Goal: Task Accomplishment & Management: Use online tool/utility

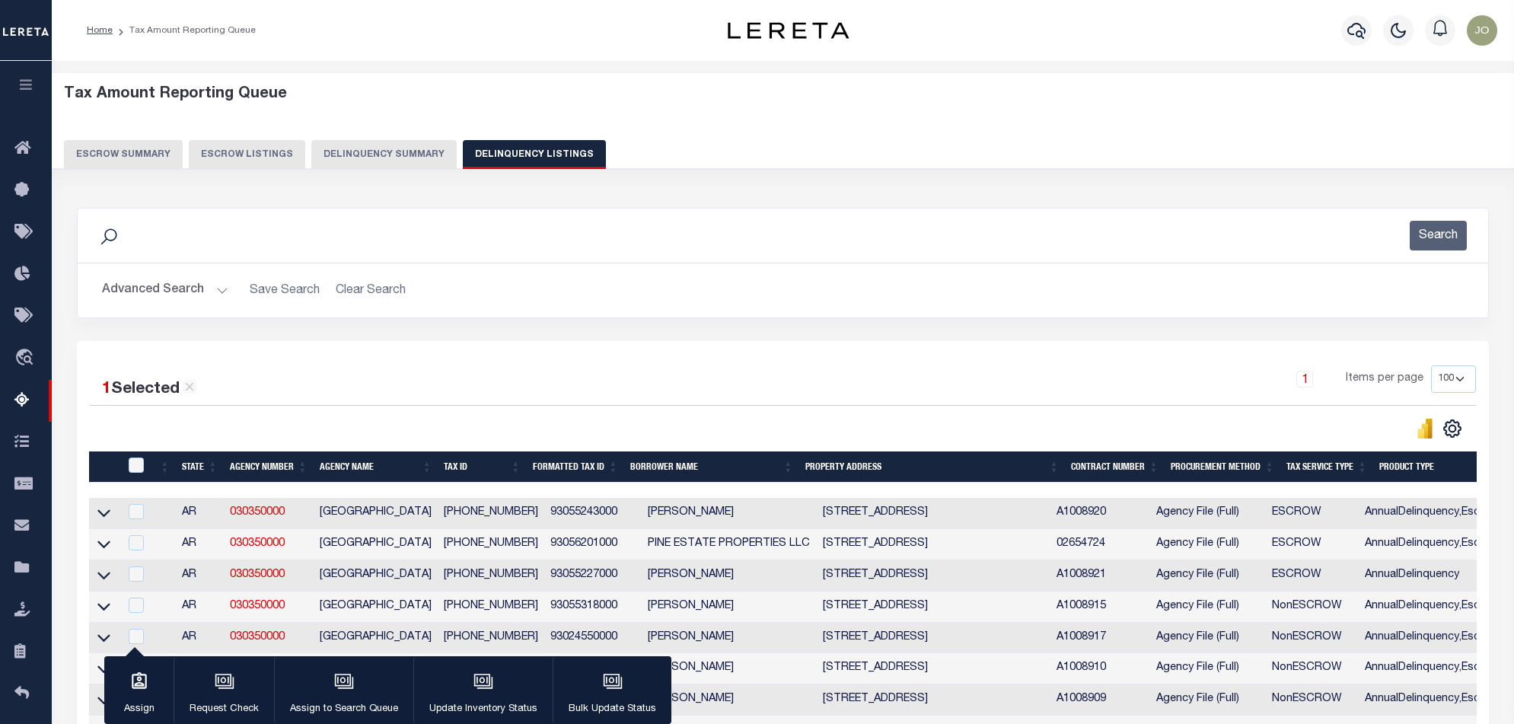
select select "100"
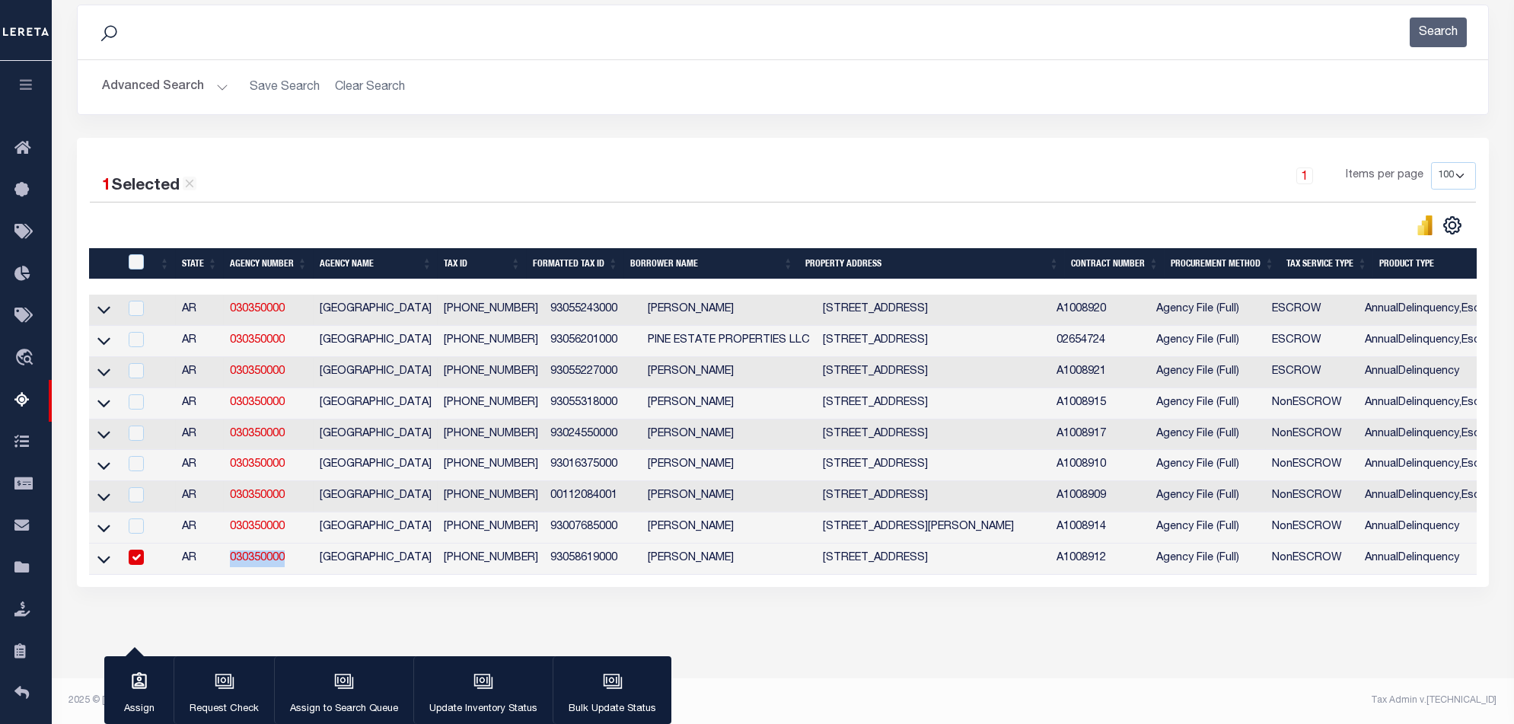
scroll to position [0, 129]
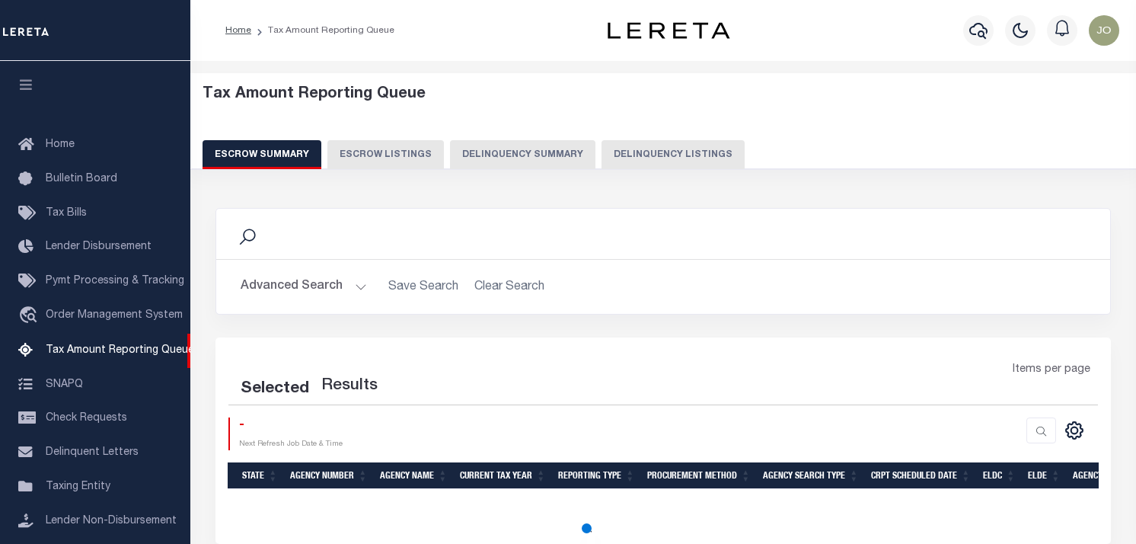
select select "100"
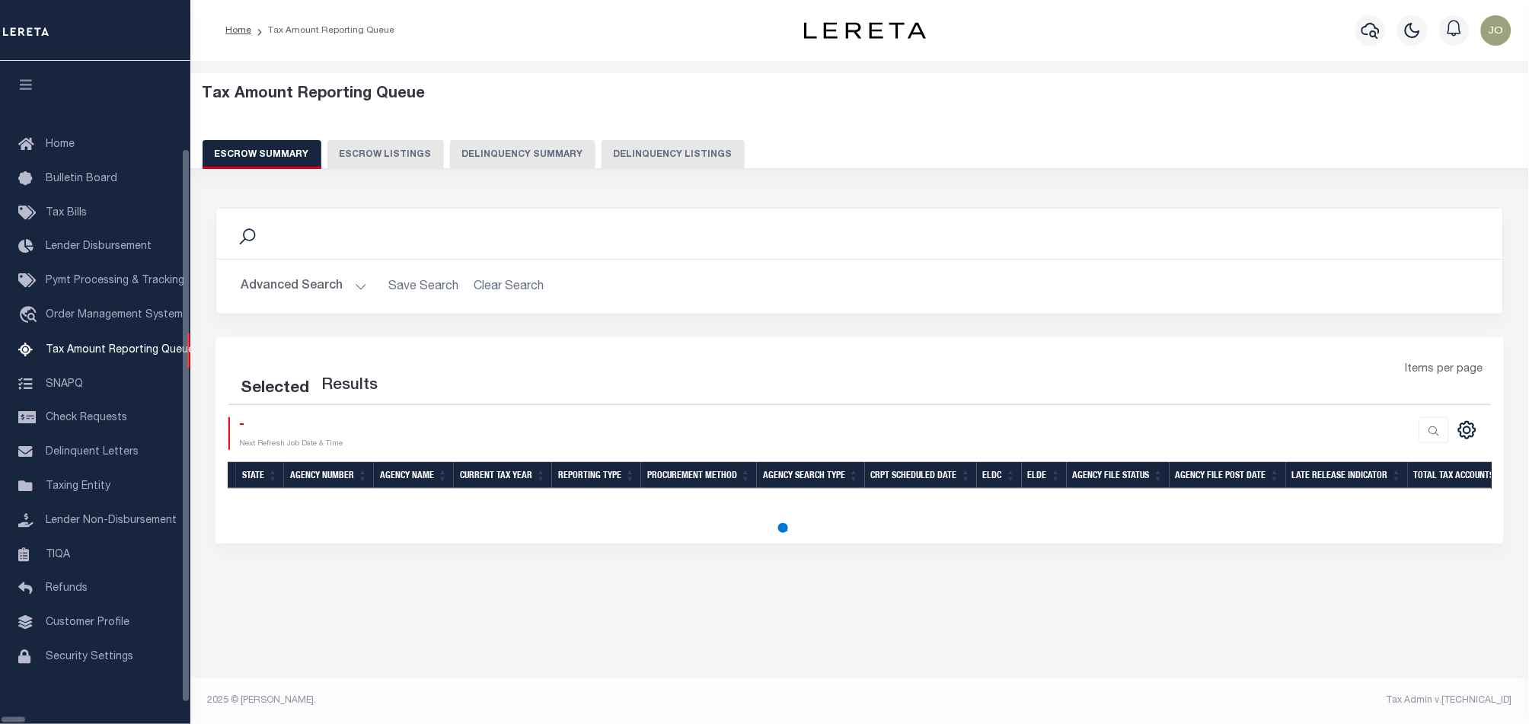
select select "100"
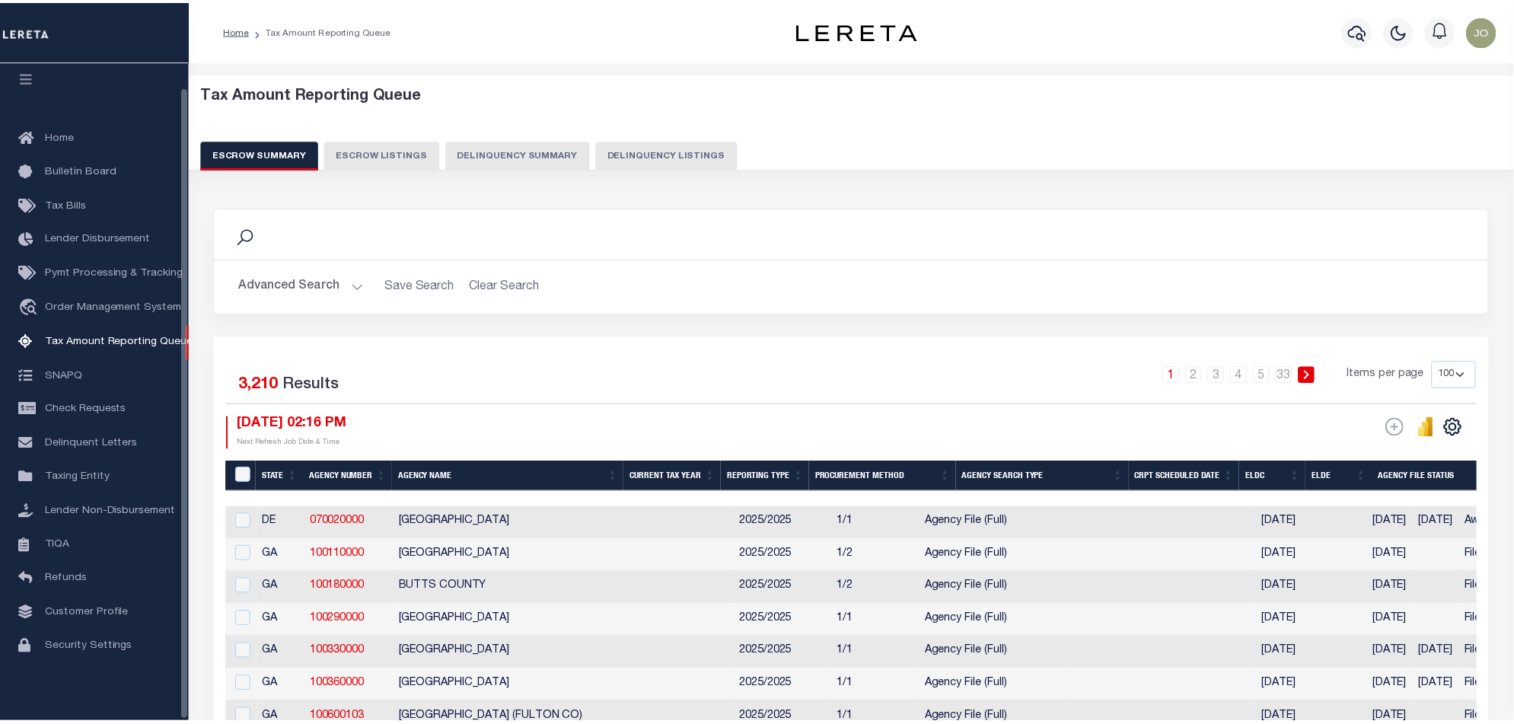
scroll to position [25, 0]
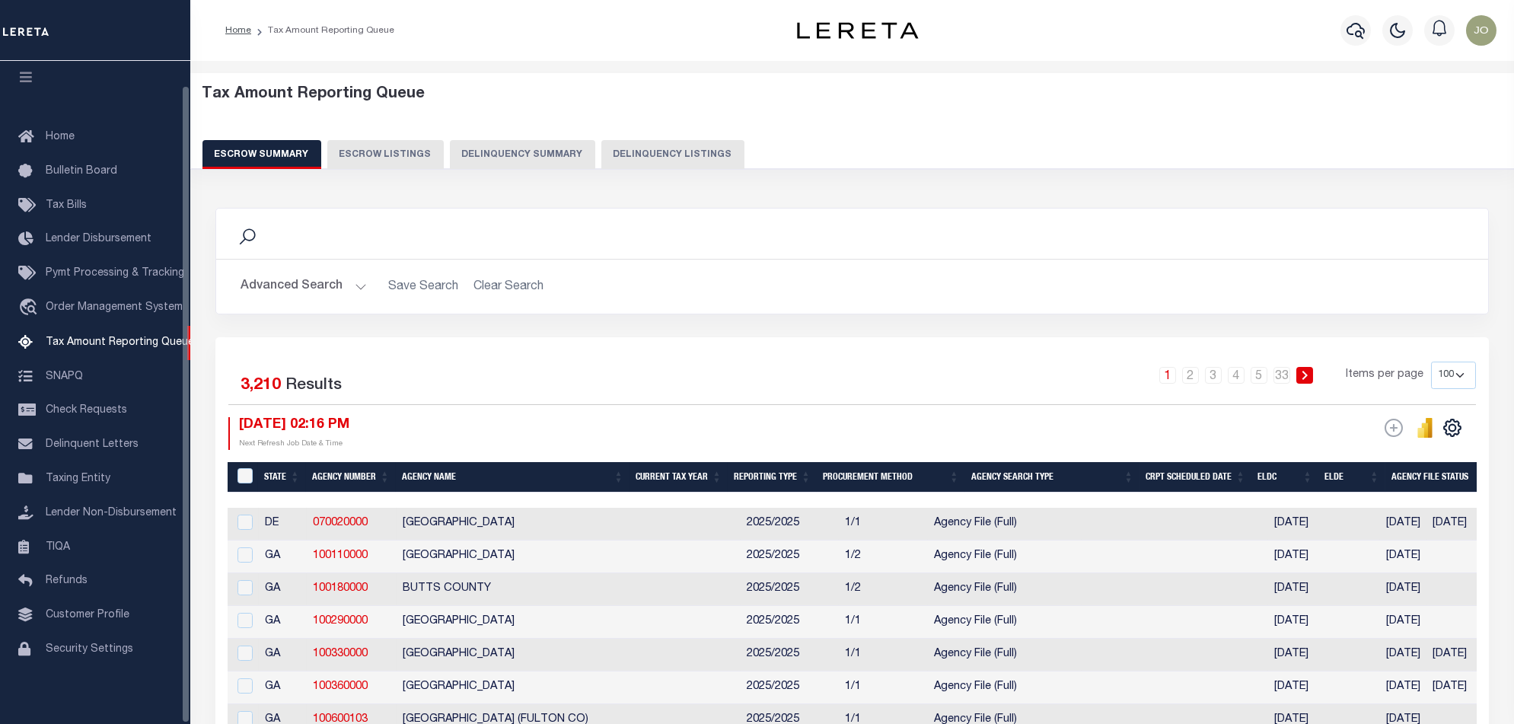
click at [494, 152] on button "Delinquency Summary" at bounding box center [522, 154] width 145 height 29
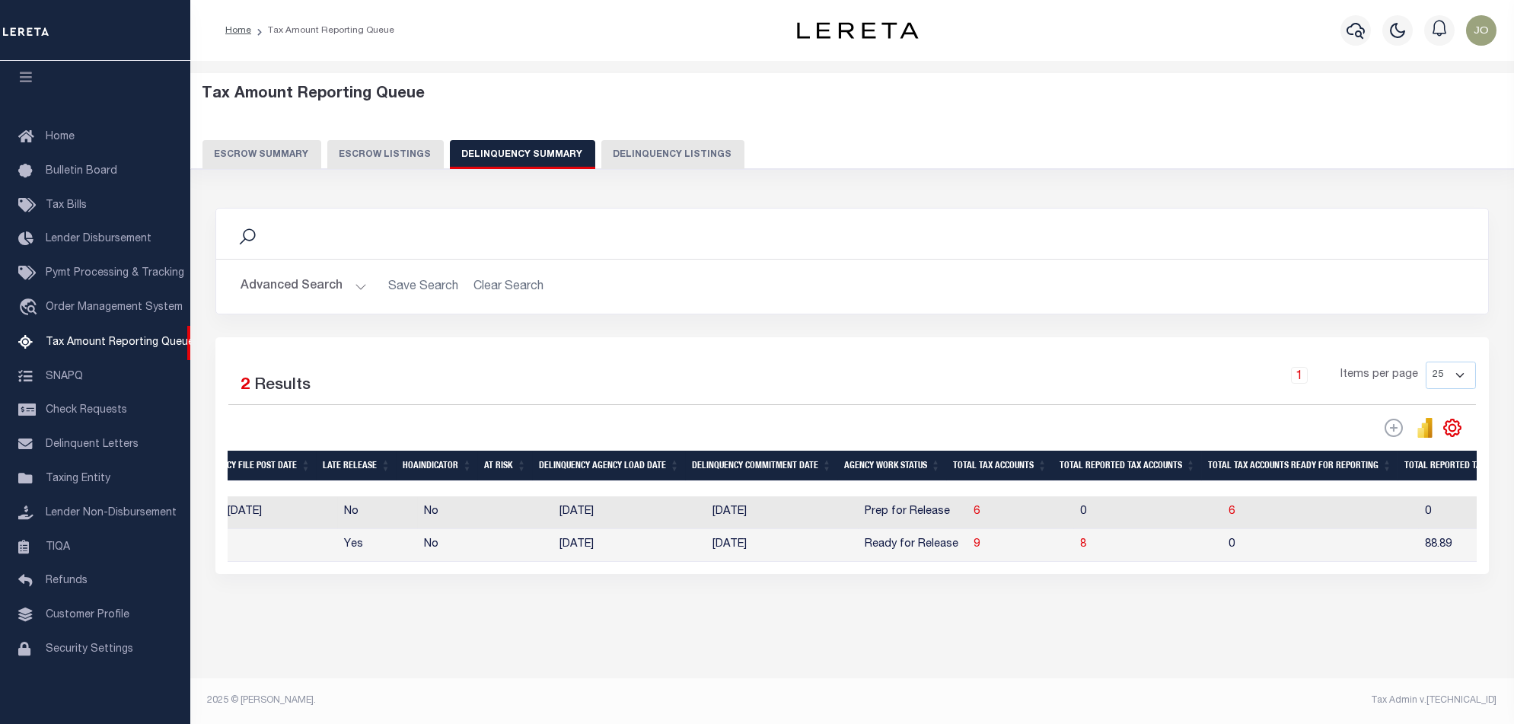
scroll to position [0, 0]
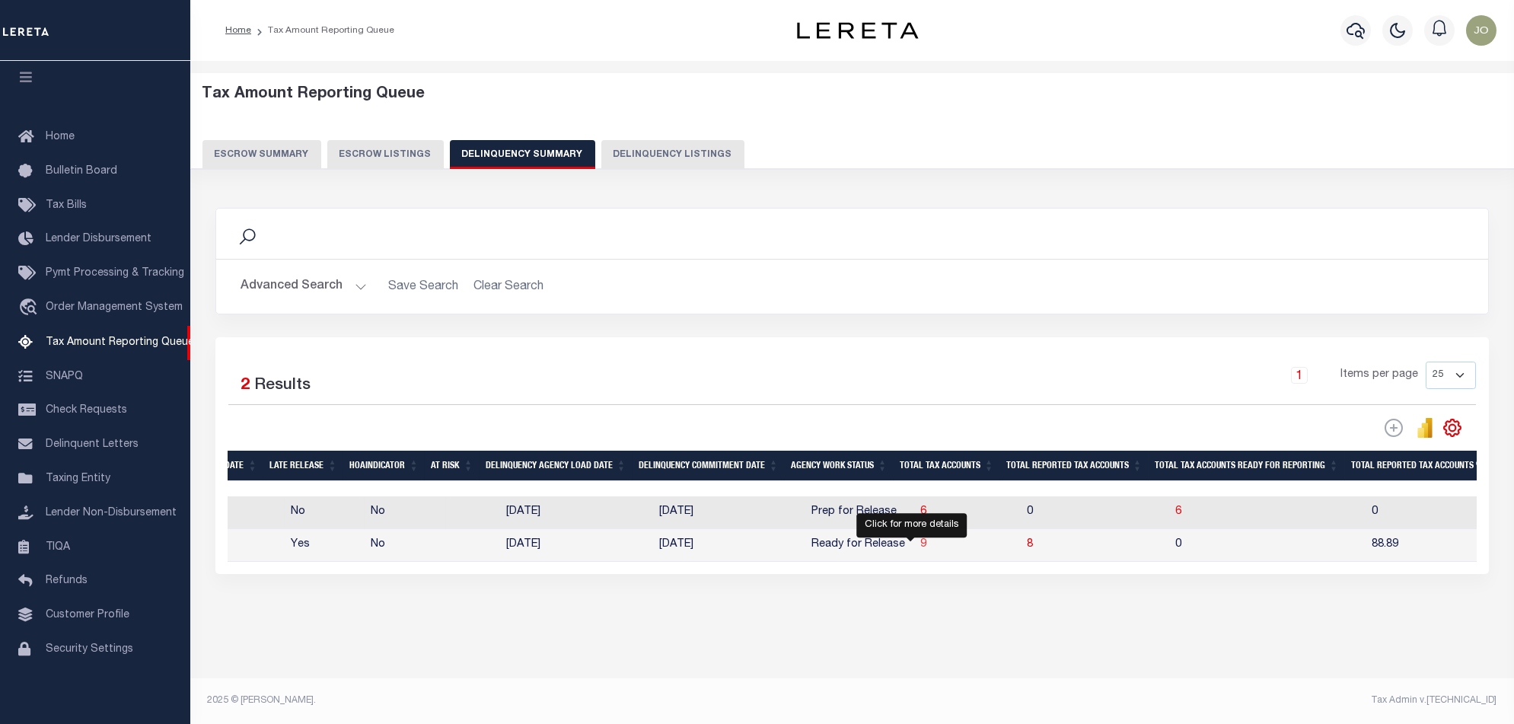
click at [921, 548] on span "9" at bounding box center [924, 544] width 6 height 11
select select "100"
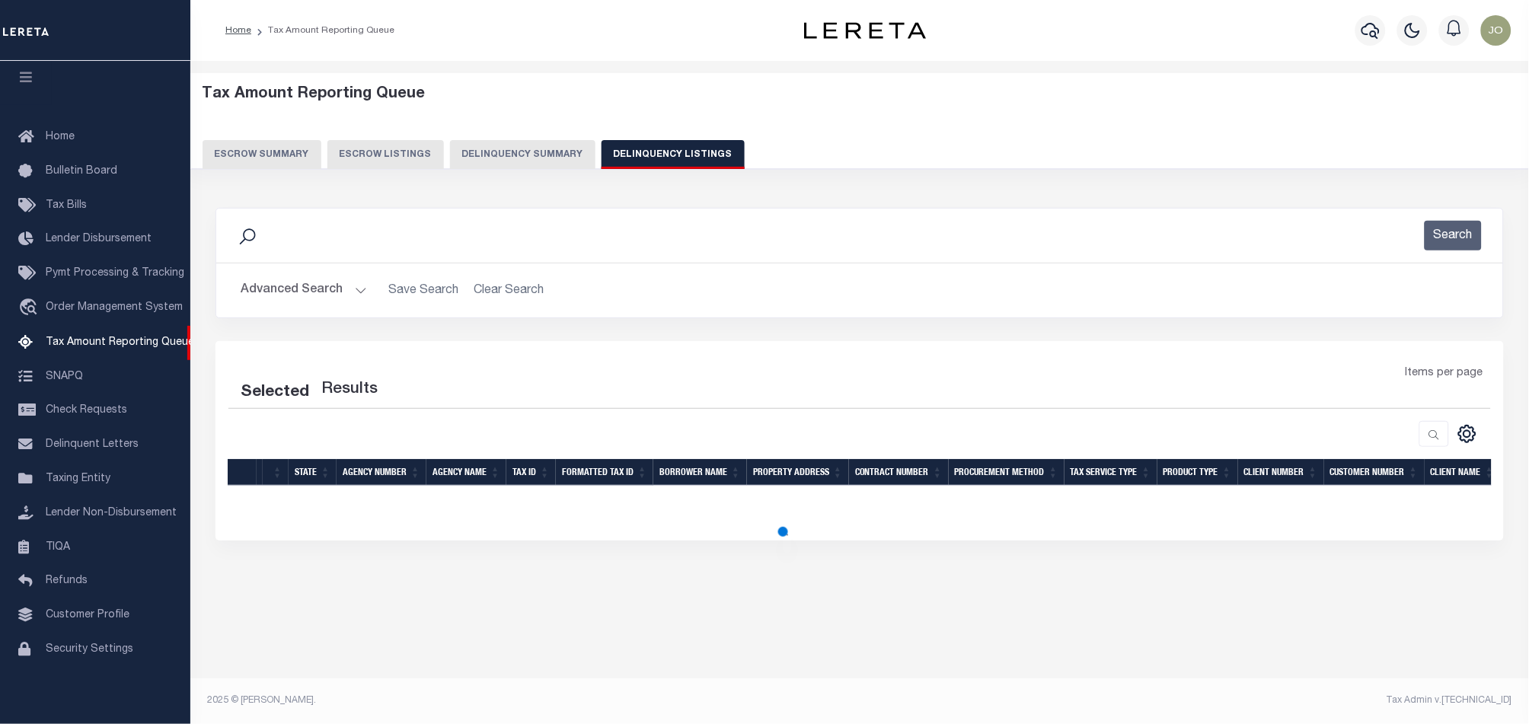
select select "100"
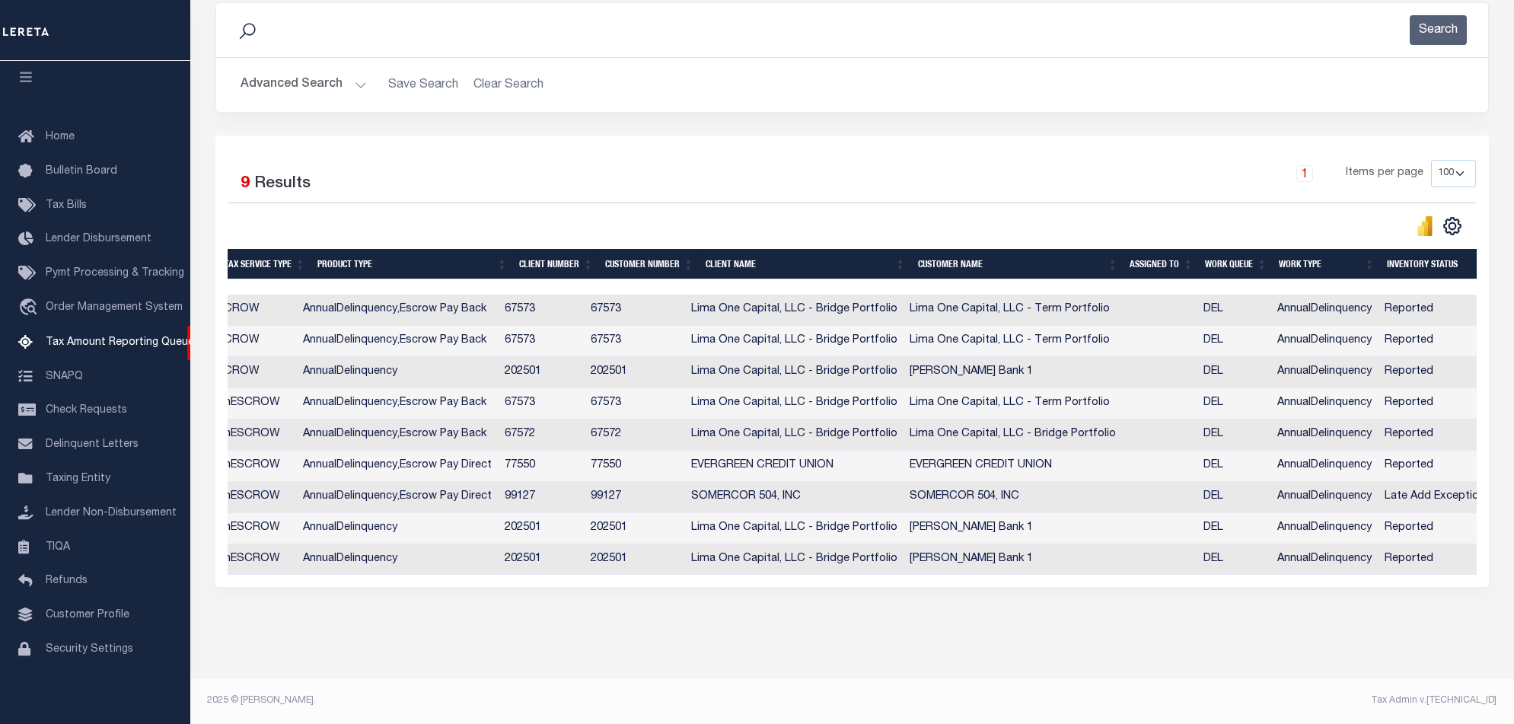
scroll to position [0, 1222]
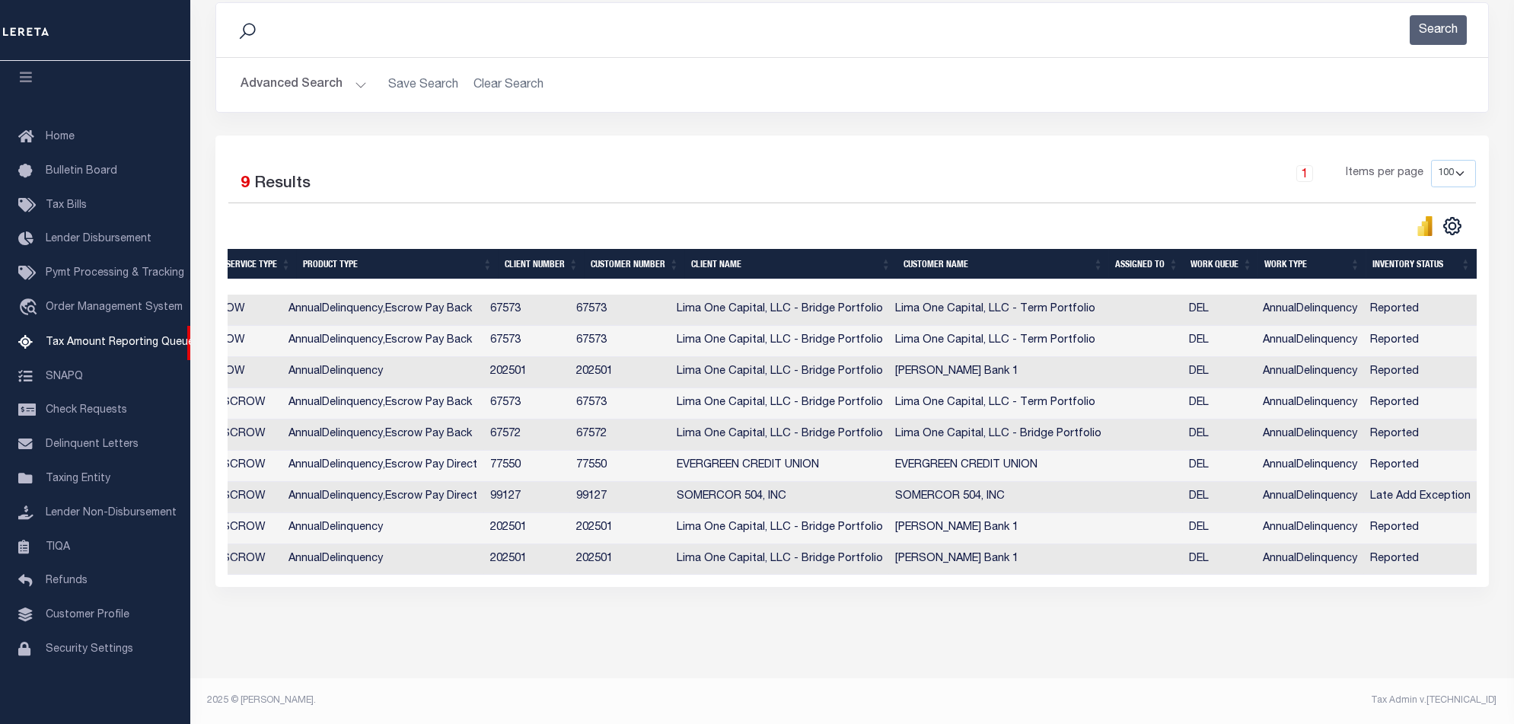
click at [952, 576] on div "Selected 9 Results 1 Items per page 10 25 50 100 500" at bounding box center [852, 362] width 1274 height 452
drag, startPoint x: 951, startPoint y: 576, endPoint x: 940, endPoint y: 570, distance: 12.3
click at [941, 571] on div "Selected 9 Results 1 Items per page 10 25 50 100 500" at bounding box center [852, 362] width 1274 height 452
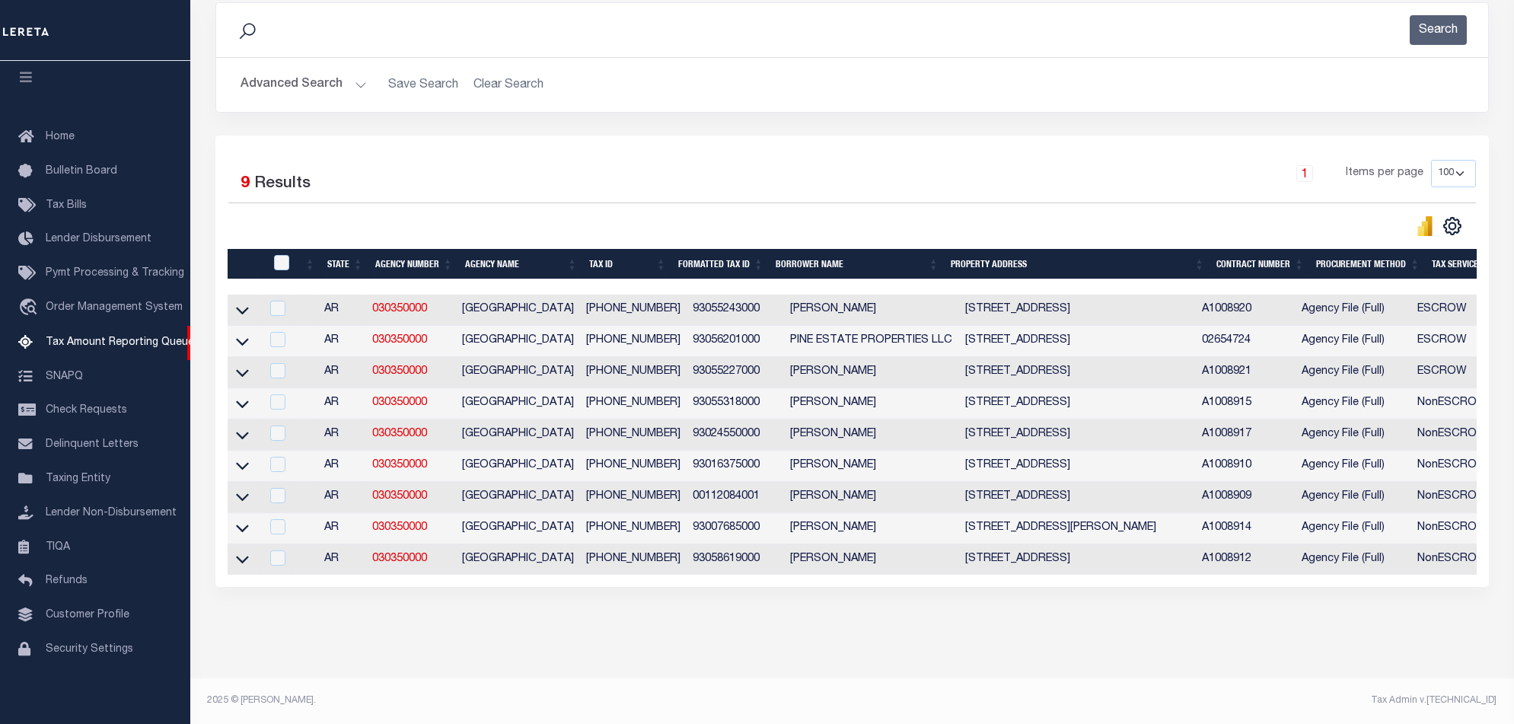
drag, startPoint x: 238, startPoint y: 288, endPoint x: 254, endPoint y: 323, distance: 38.8
click at [241, 304] on link at bounding box center [243, 309] width 18 height 11
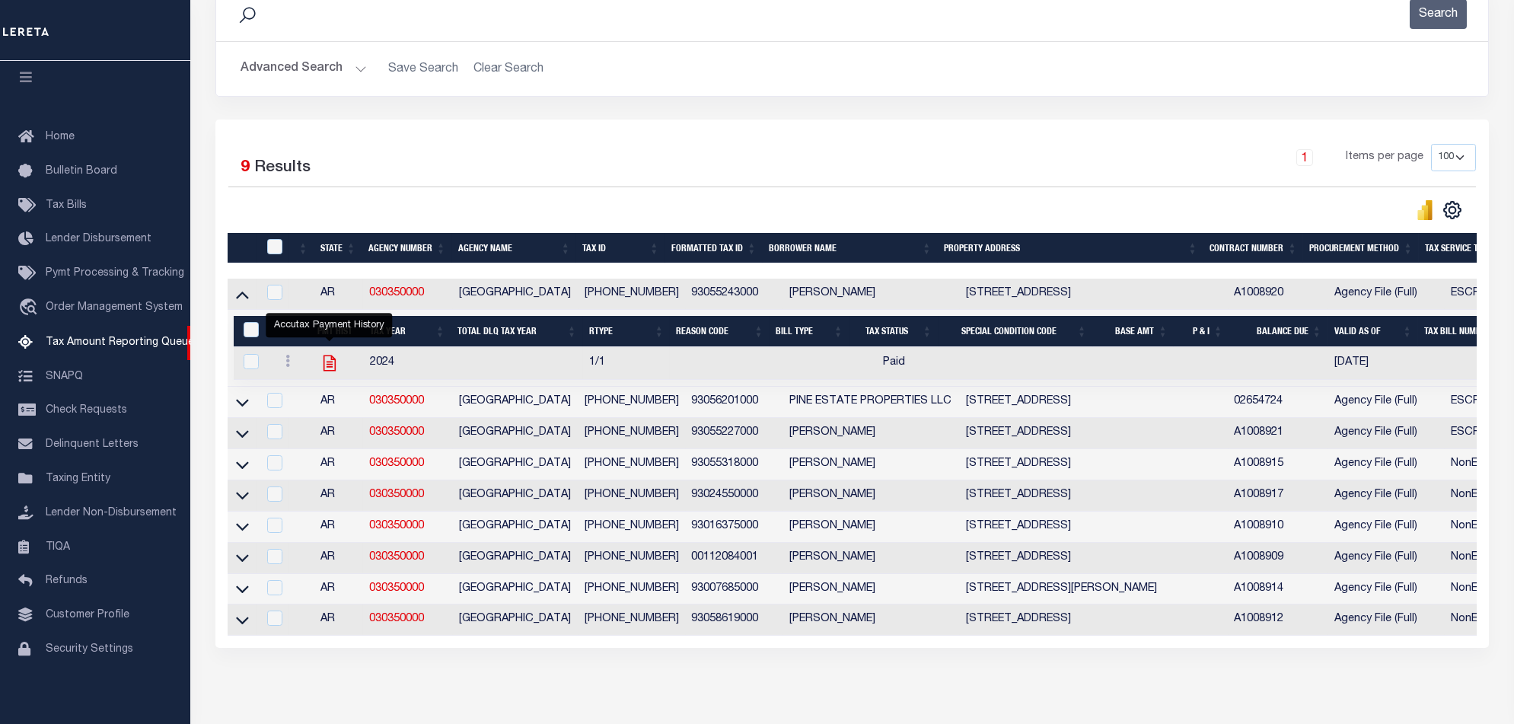
click at [333, 365] on icon "" at bounding box center [330, 363] width 20 height 20
checkbox input "true"
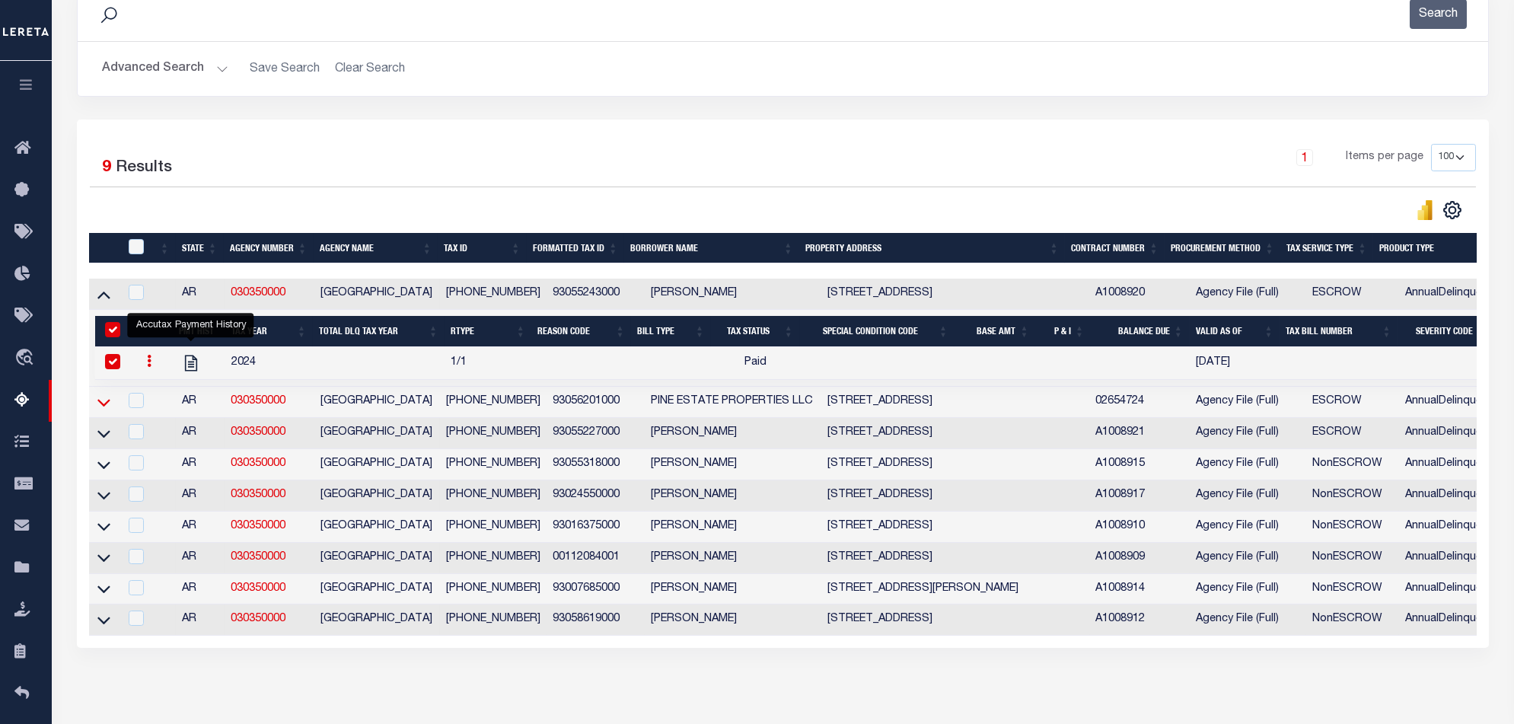
click at [105, 407] on icon at bounding box center [103, 403] width 13 height 8
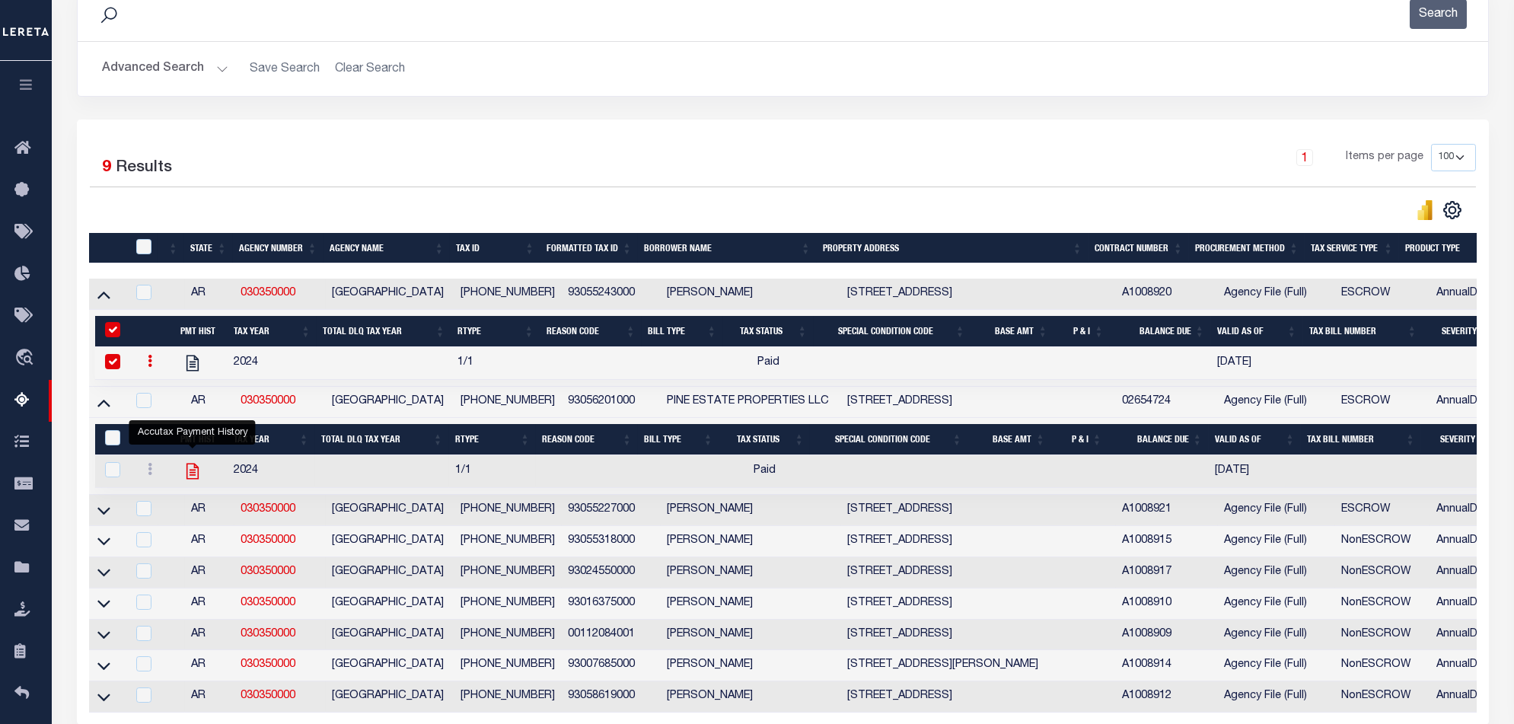
click at [193, 471] on icon "" at bounding box center [193, 471] width 20 height 20
checkbox input "true"
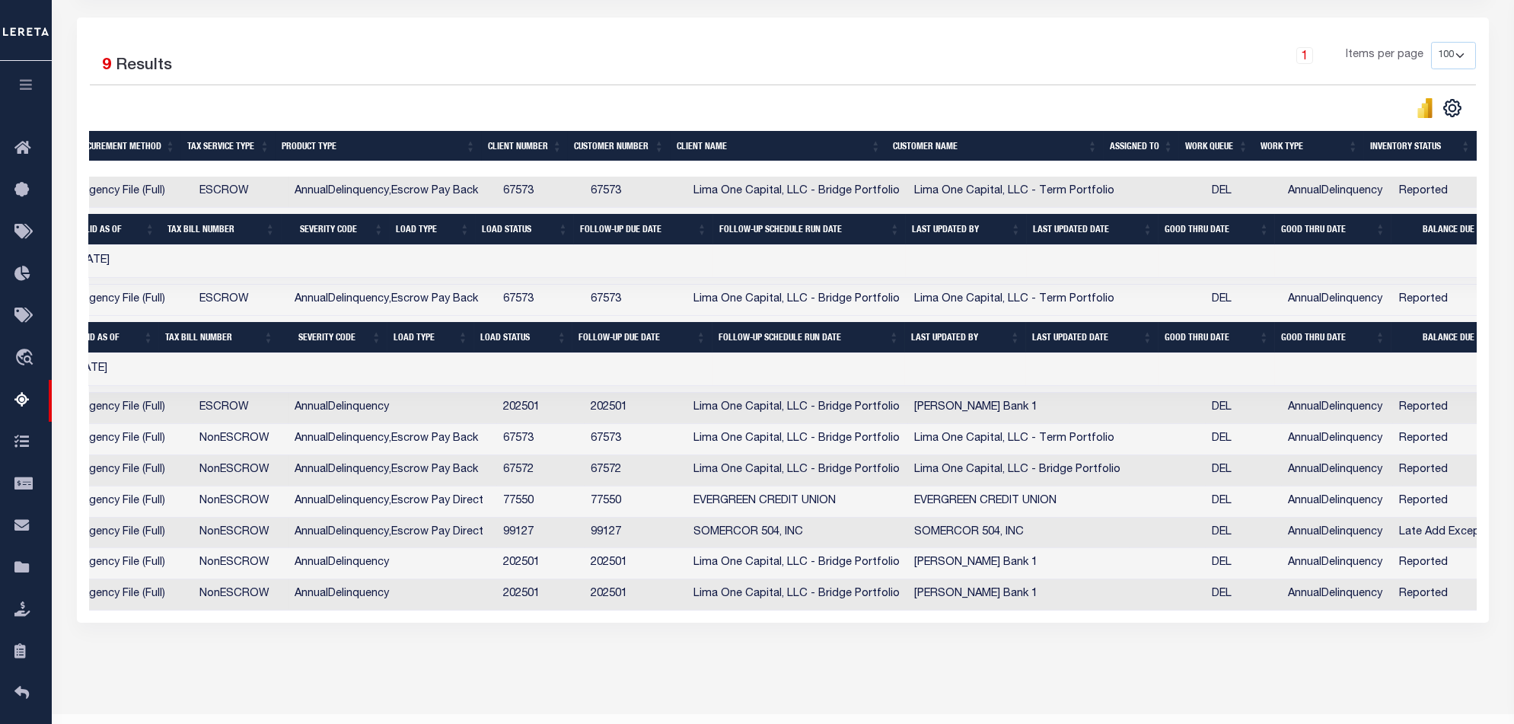
scroll to position [0, 1173]
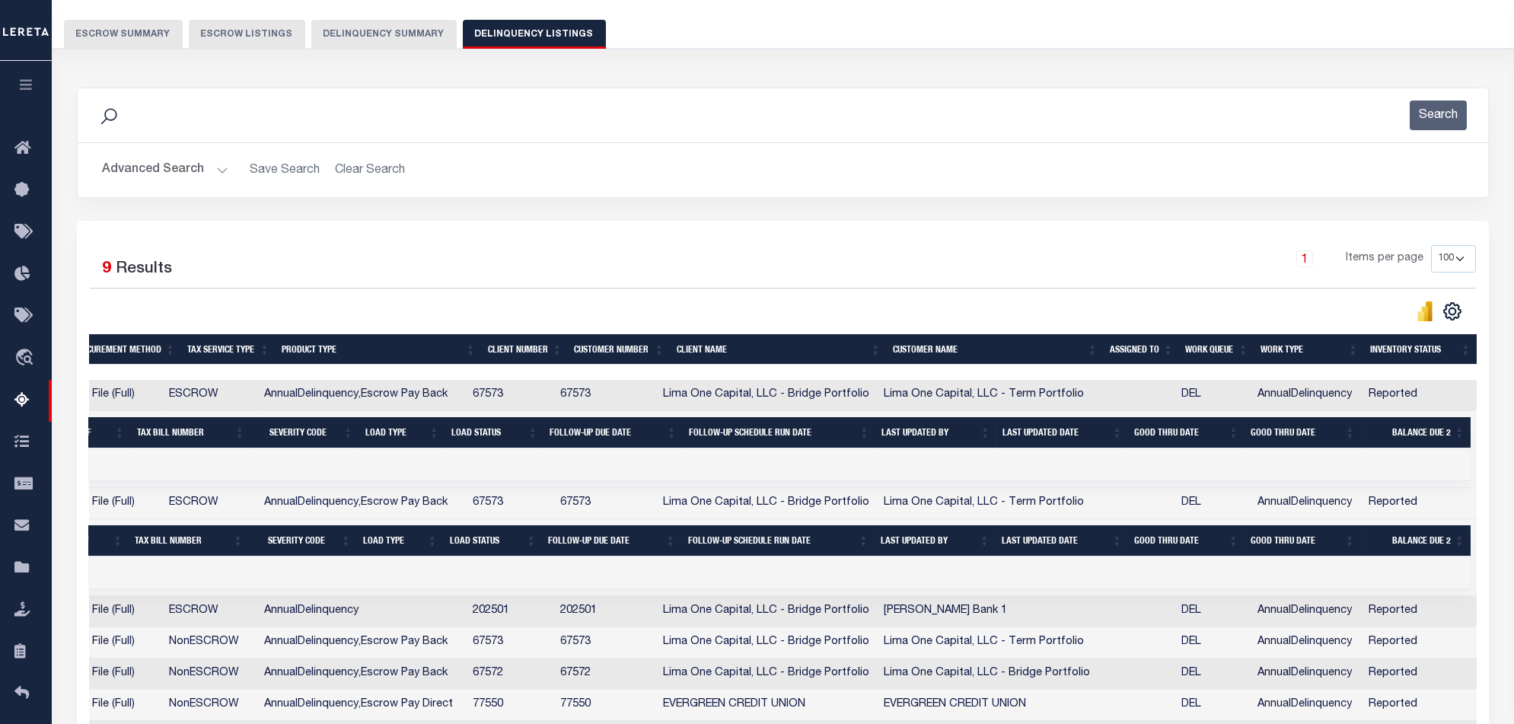
click at [377, 37] on button "Delinquency Summary" at bounding box center [383, 34] width 145 height 29
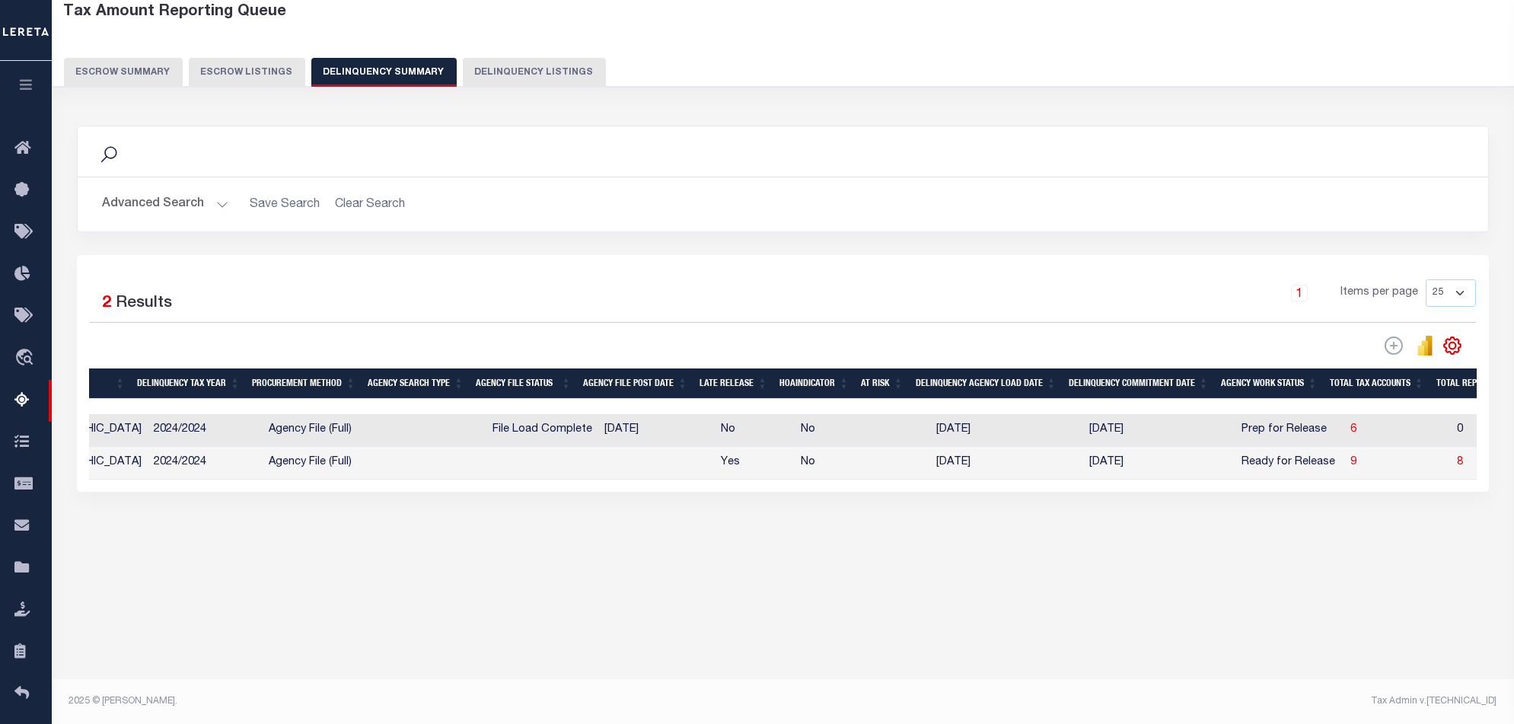
scroll to position [0, 0]
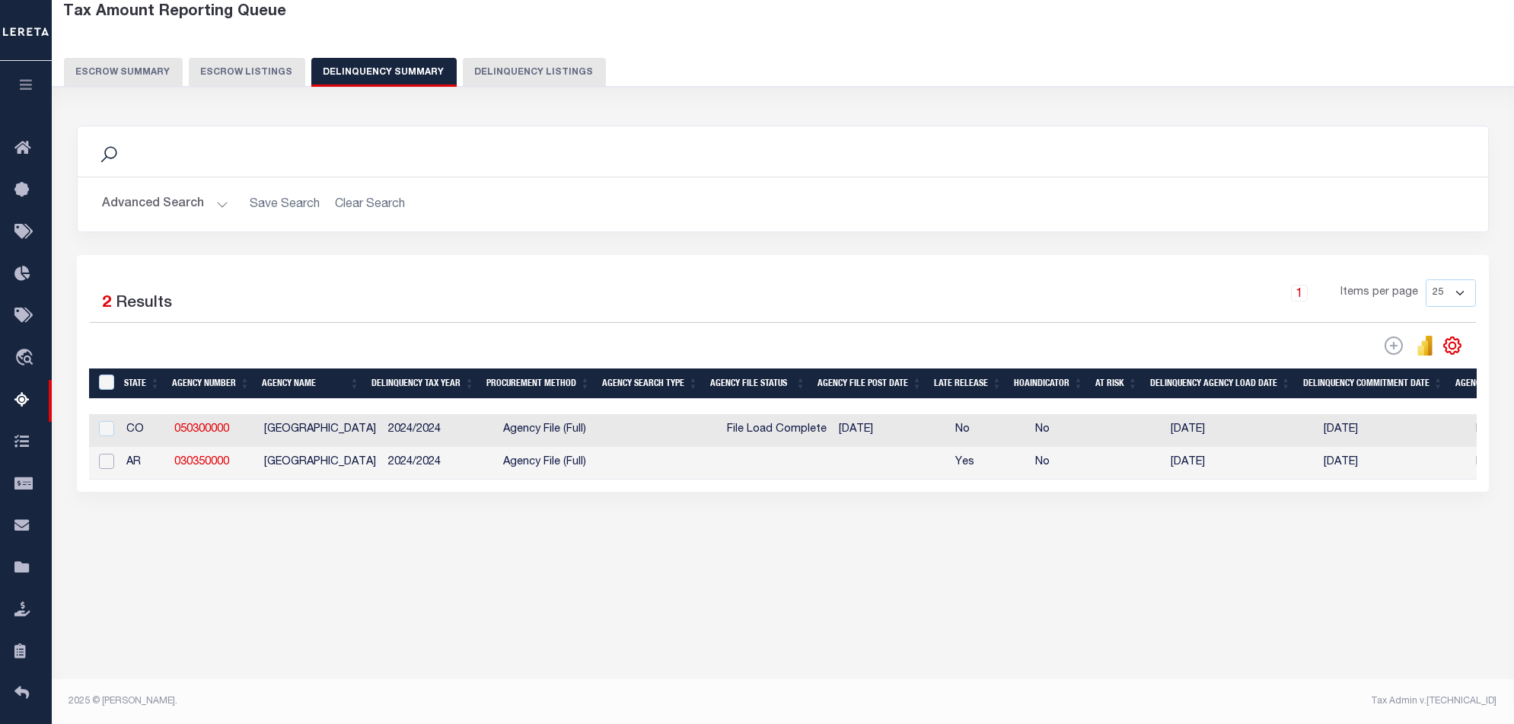
click at [105, 465] on input "checkbox" at bounding box center [106, 461] width 15 height 15
checkbox input "true"
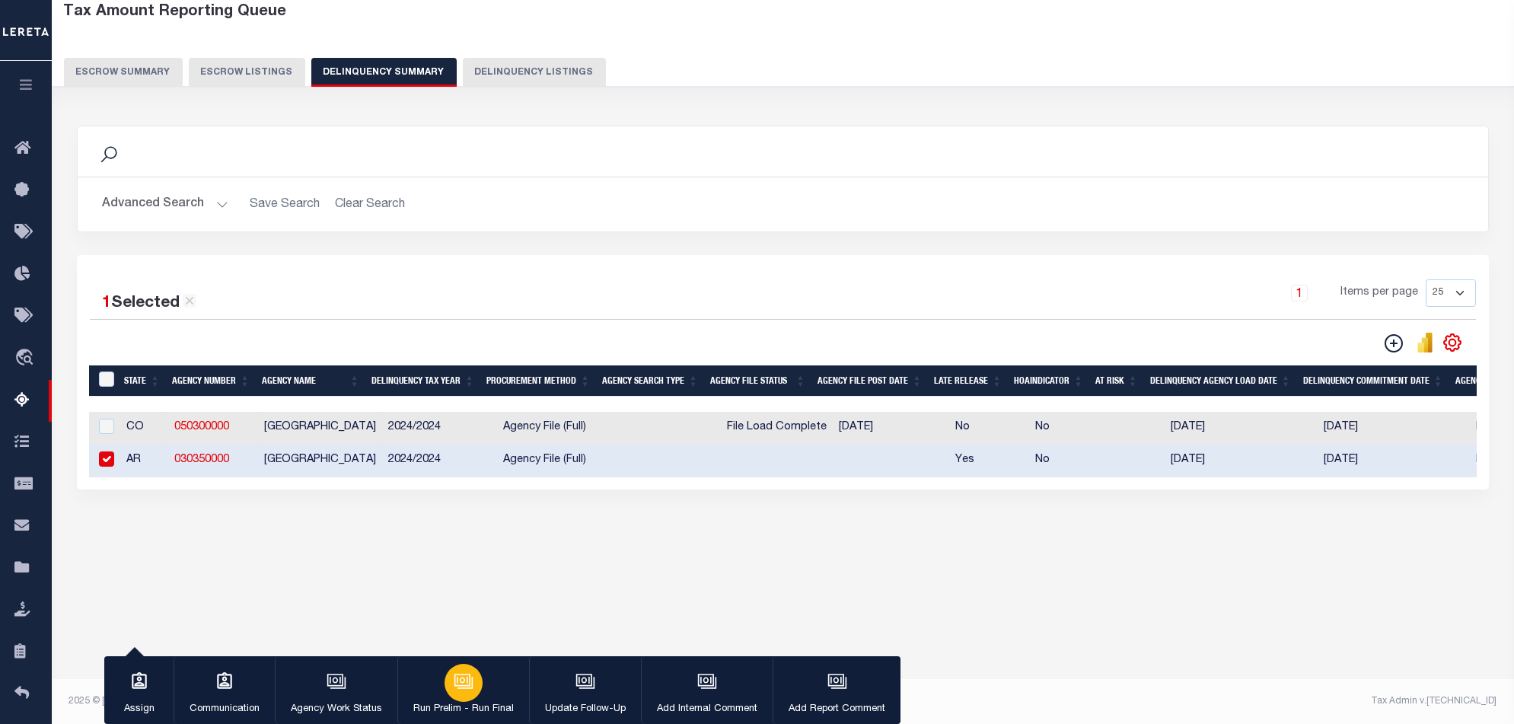
click at [456, 688] on icon "button" at bounding box center [464, 682] width 20 height 20
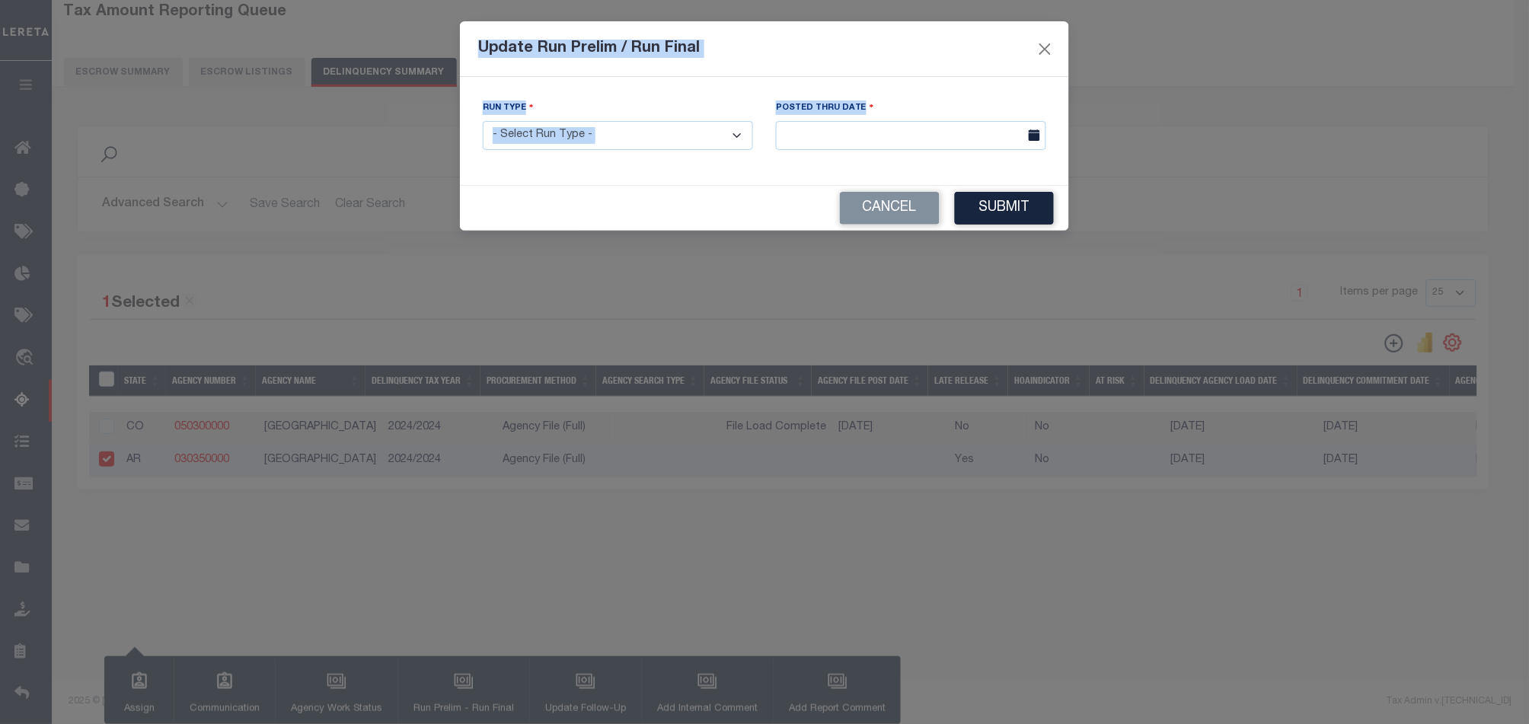
click at [771, 69] on div "Update Run Prelim / Run Final" at bounding box center [764, 49] width 609 height 56
click at [895, 129] on input "text" at bounding box center [911, 136] width 270 height 30
click at [583, 145] on select "- Select Run Type - Prelim Run Final Run" at bounding box center [618, 136] width 270 height 30
select select "F"
click at [483, 121] on select "- Select Run Type - Prelim Run Final Run" at bounding box center [618, 136] width 270 height 30
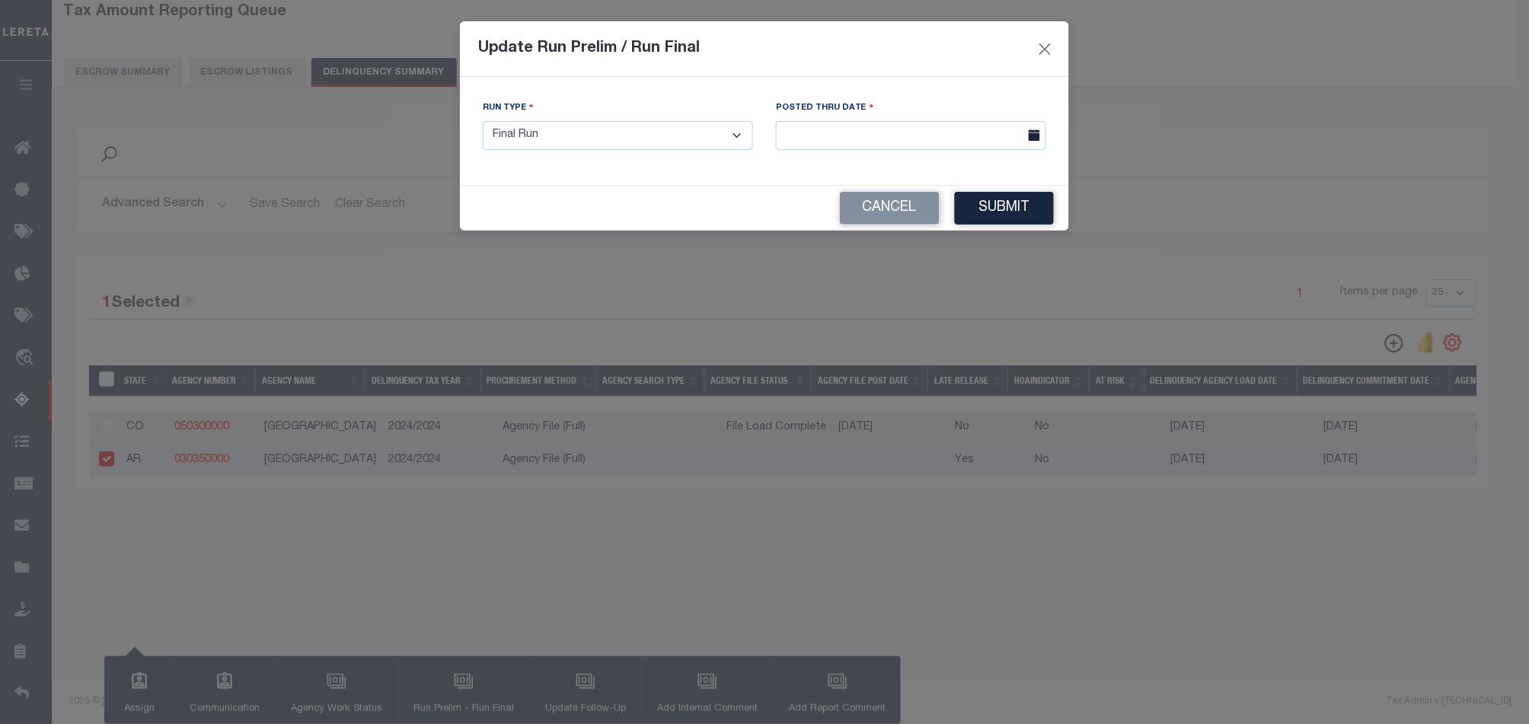
click at [857, 118] on div "Posted Thru Date" at bounding box center [911, 125] width 270 height 50
click at [857, 122] on input "text" at bounding box center [911, 136] width 270 height 30
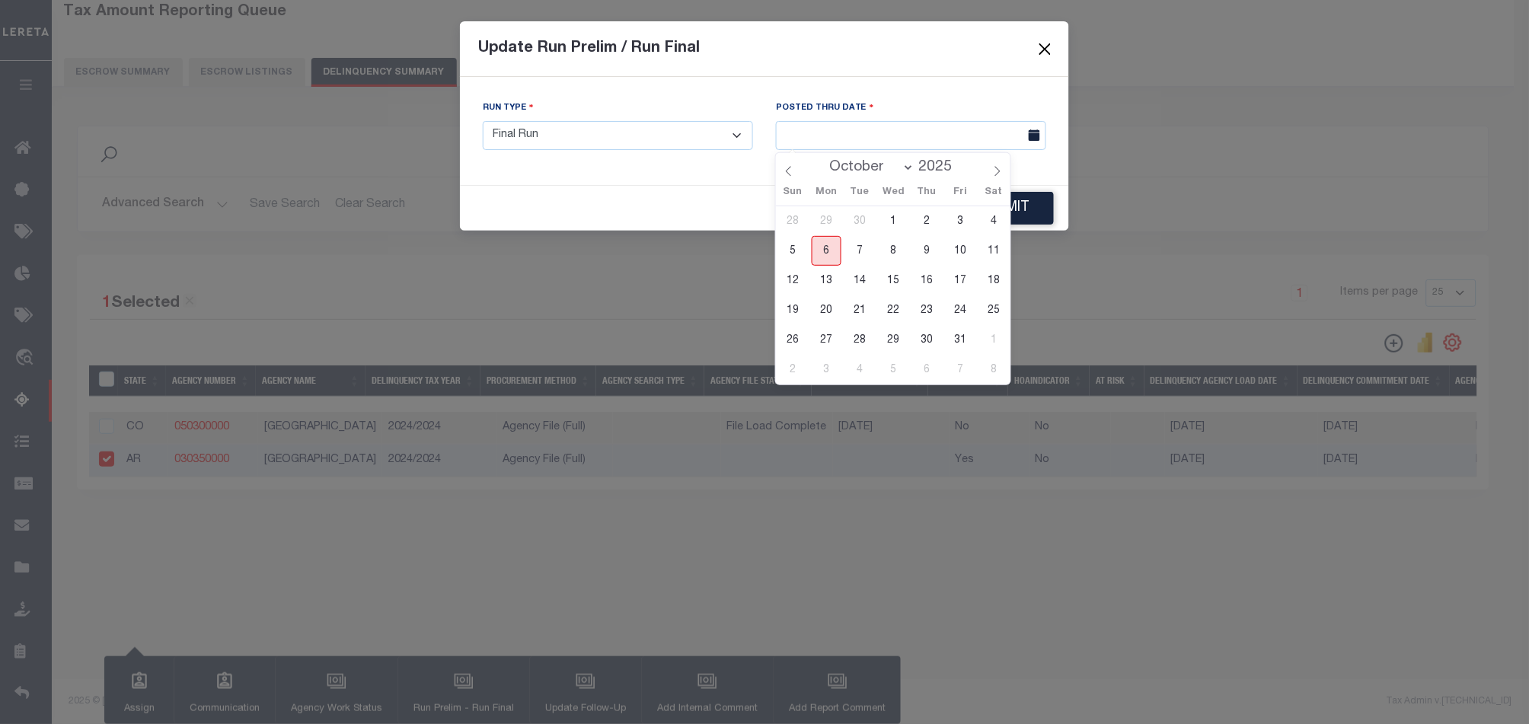
click at [824, 248] on span "6" at bounding box center [827, 251] width 30 height 30
type input "[DATE]"
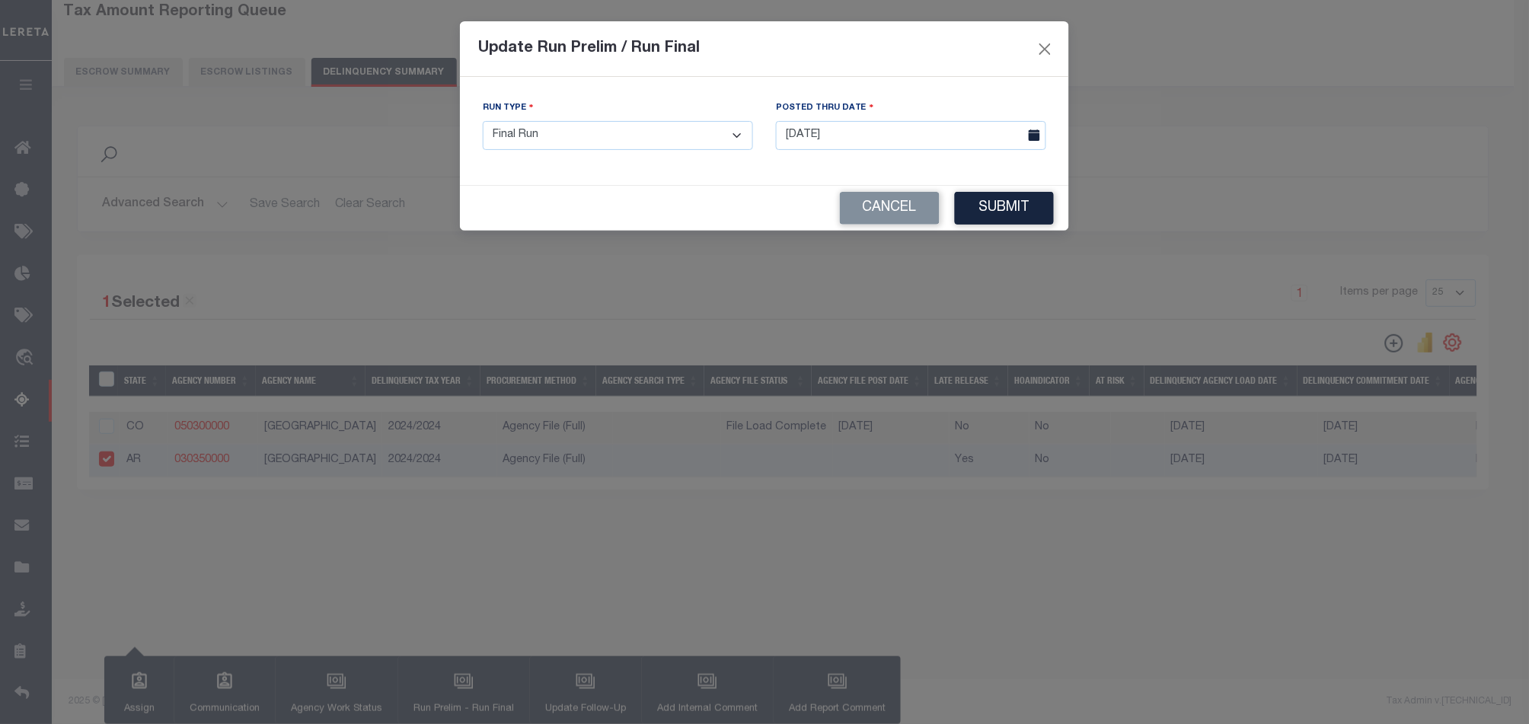
click at [1023, 203] on button "Submit" at bounding box center [1004, 208] width 99 height 33
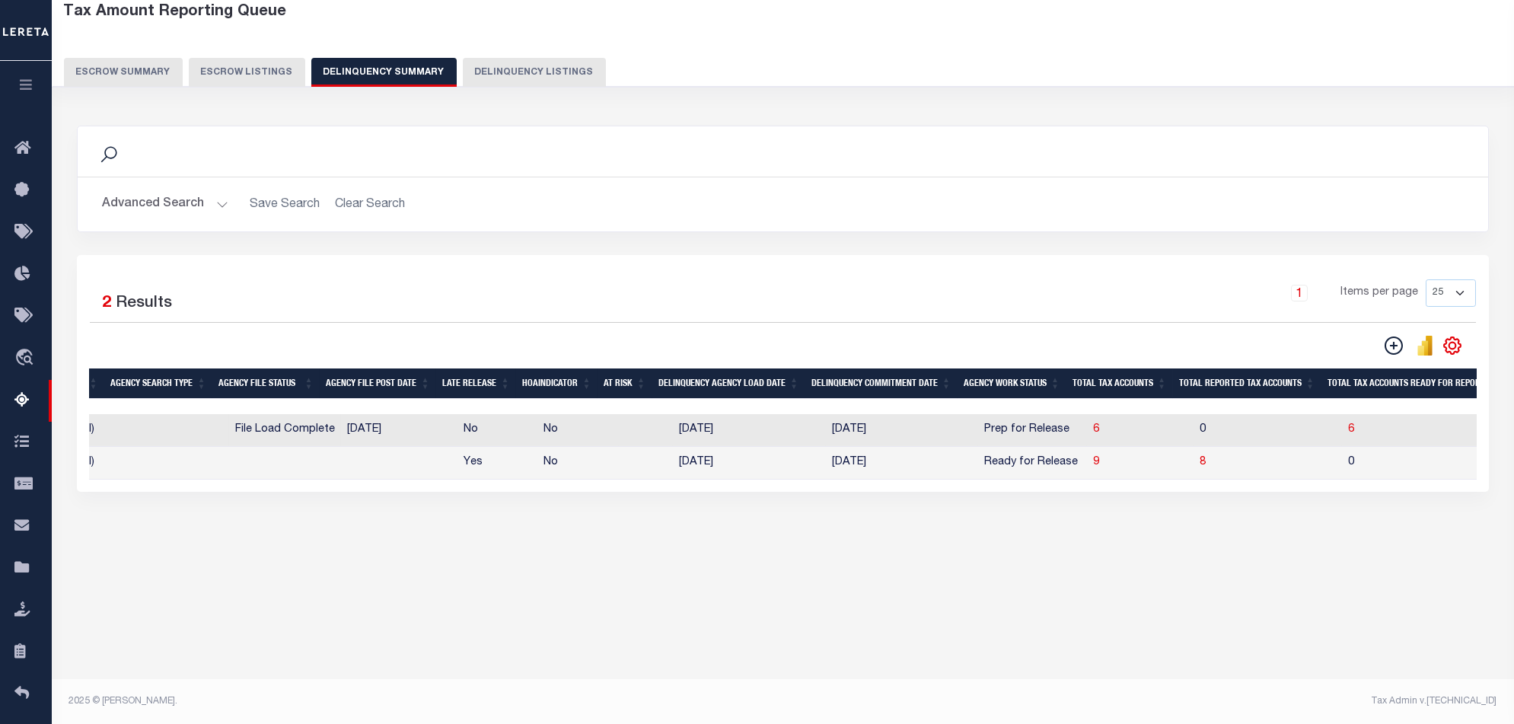
scroll to position [0, 535]
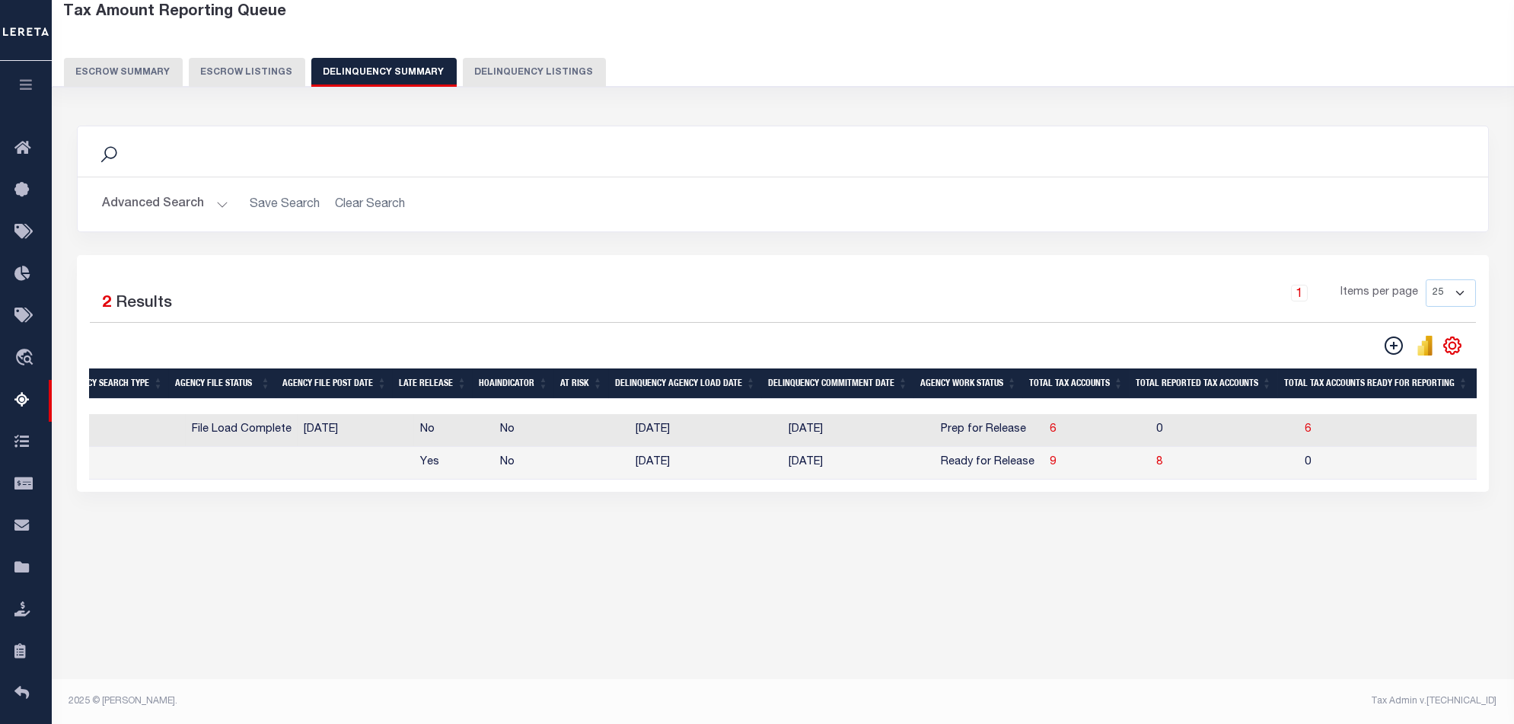
click at [1044, 462] on td "9" at bounding box center [1097, 463] width 107 height 33
checkbox input "true"
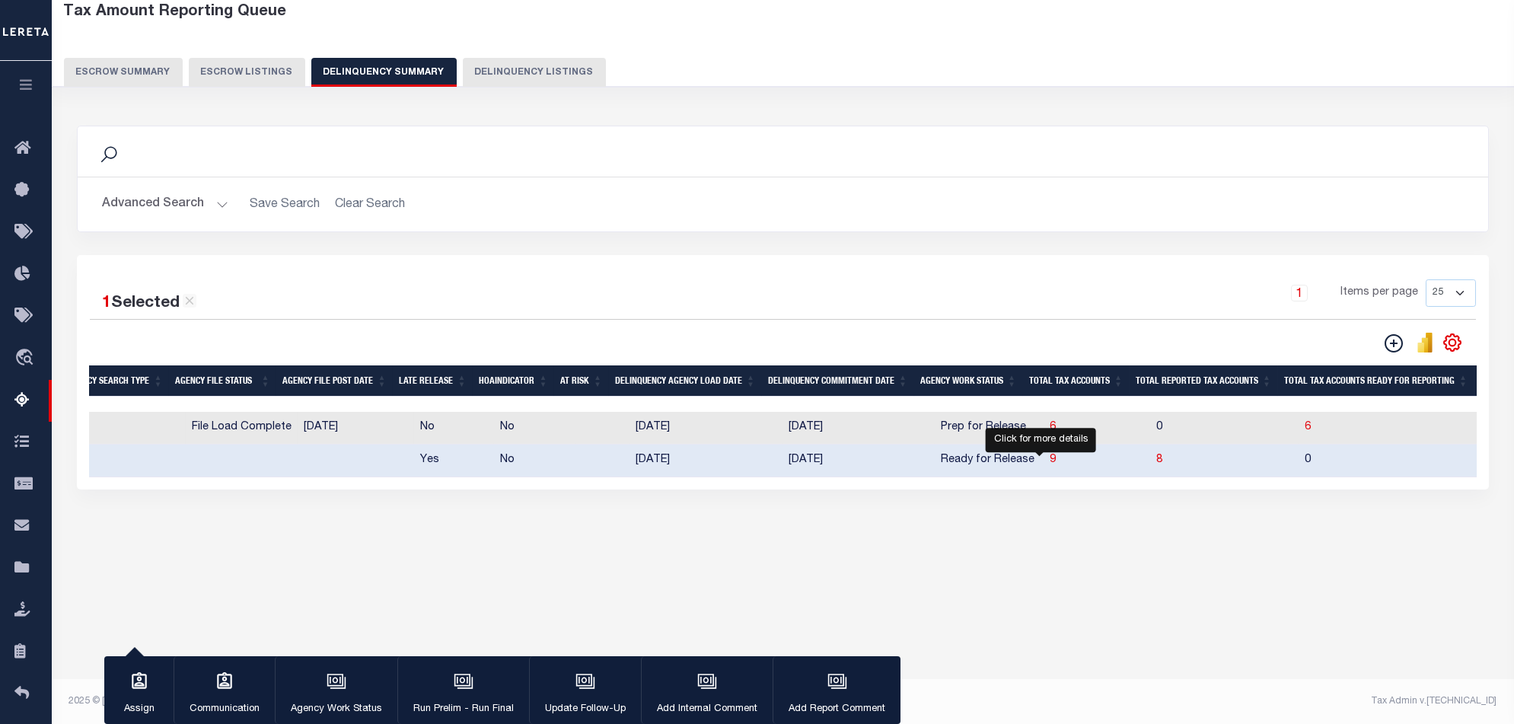
click at [1050, 463] on span "9" at bounding box center [1053, 460] width 6 height 11
select select "100"
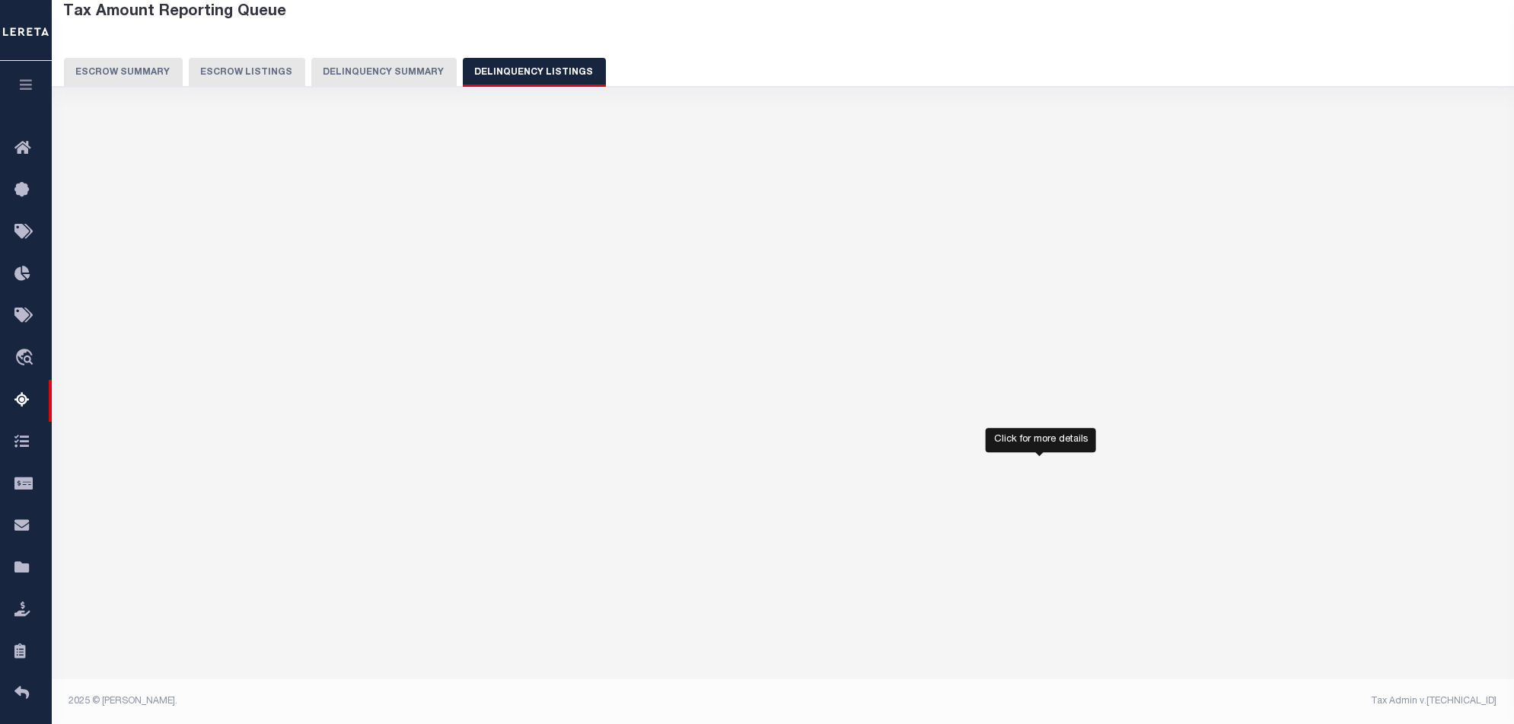
select select "100"
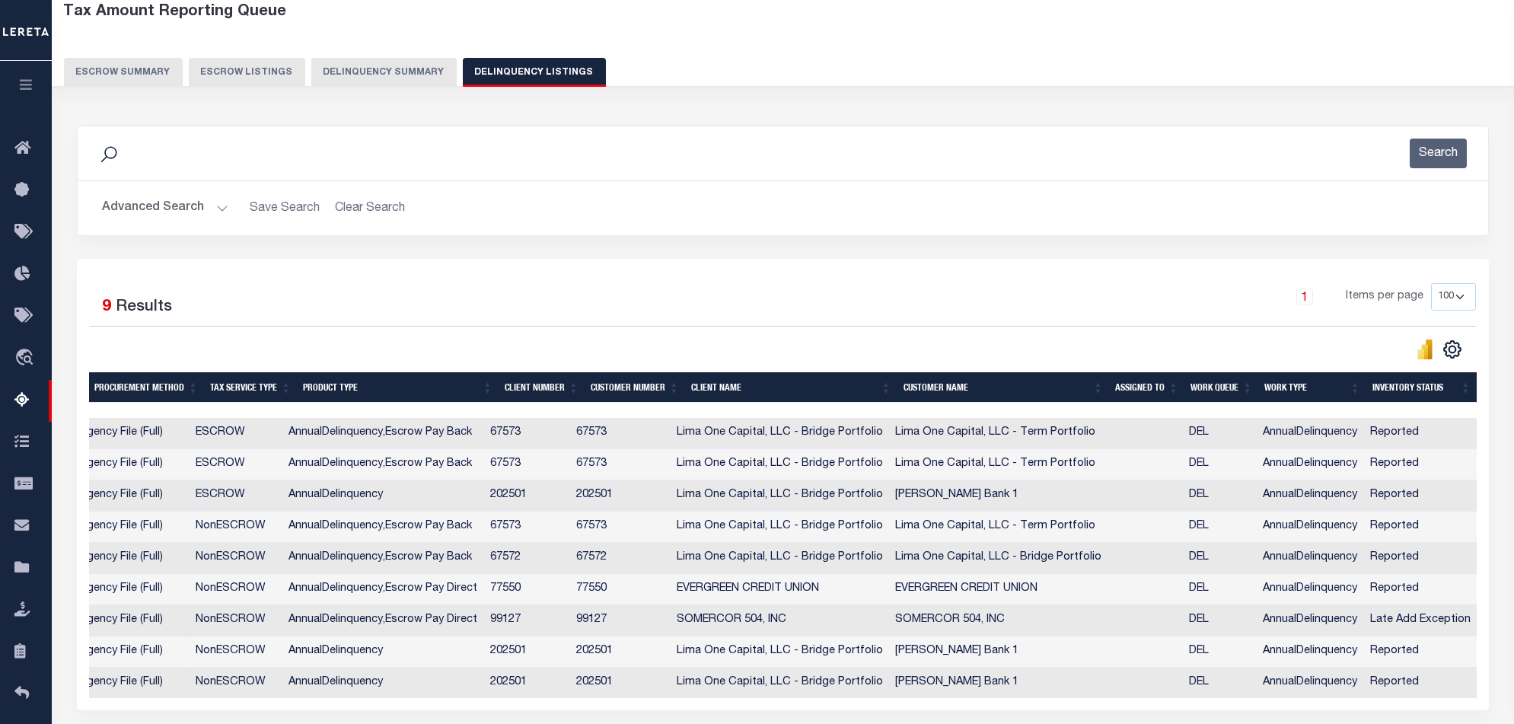
scroll to position [183, 0]
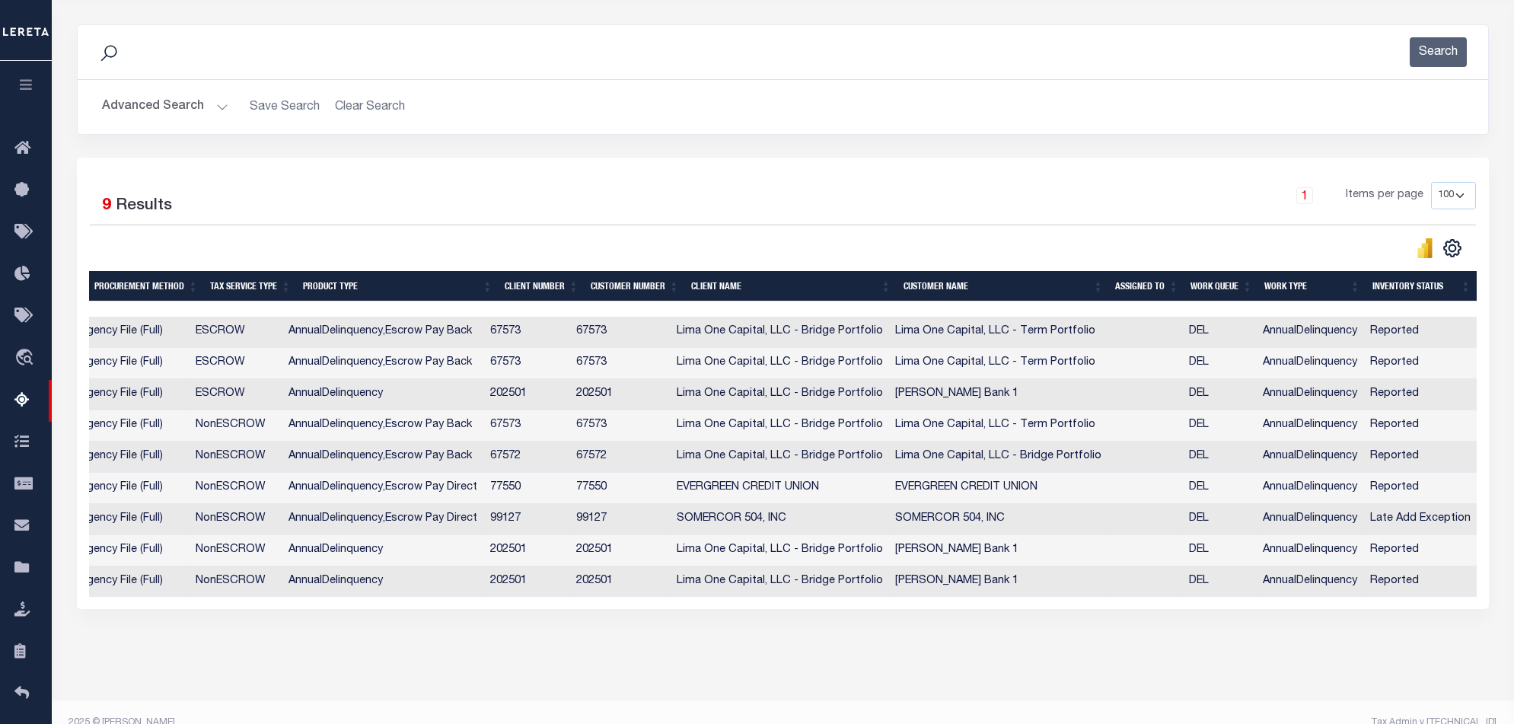
drag, startPoint x: 1103, startPoint y: 615, endPoint x: 1127, endPoint y: 614, distance: 23.7
click at [1127, 609] on div "Selected 9 Results 1 Items per page 10 25 50 100 500" at bounding box center [783, 384] width 1412 height 452
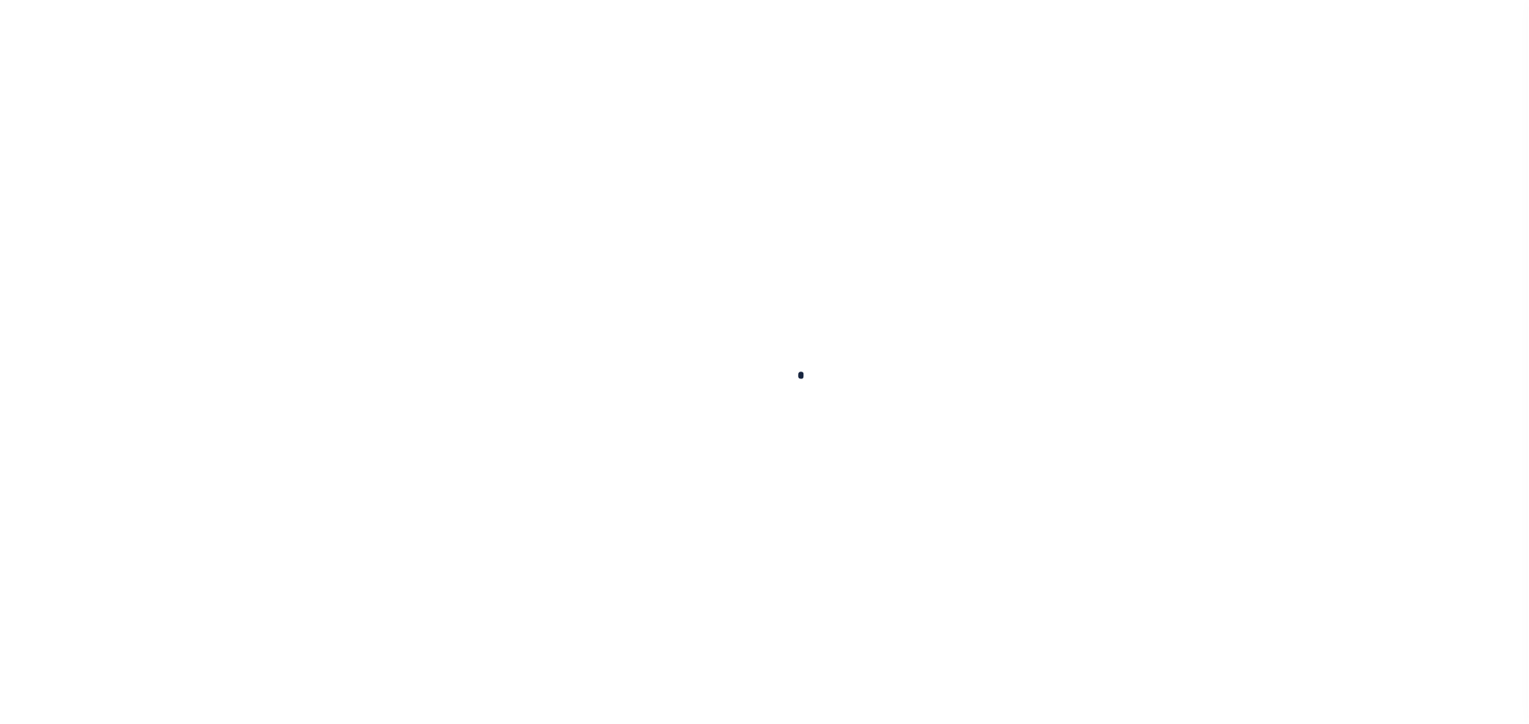
select select "100"
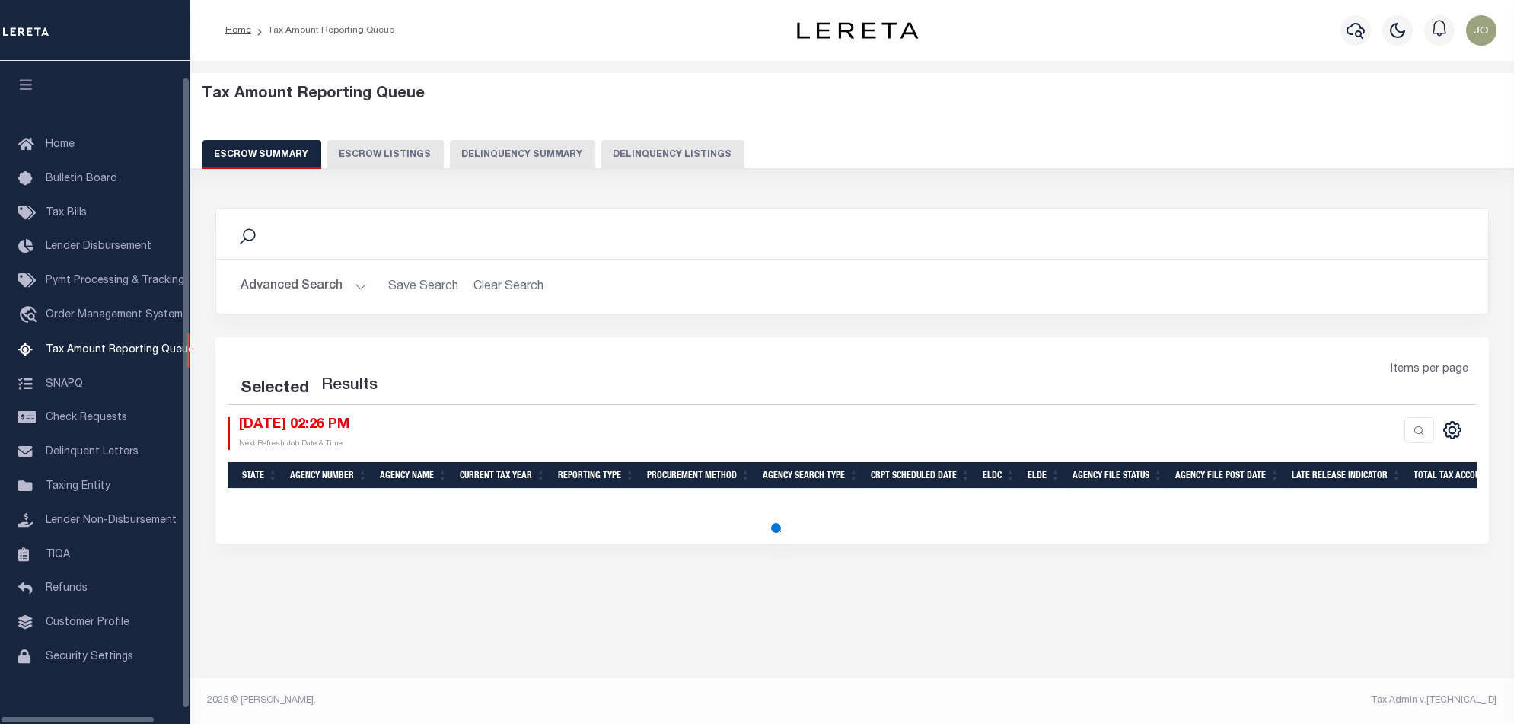
select select "100"
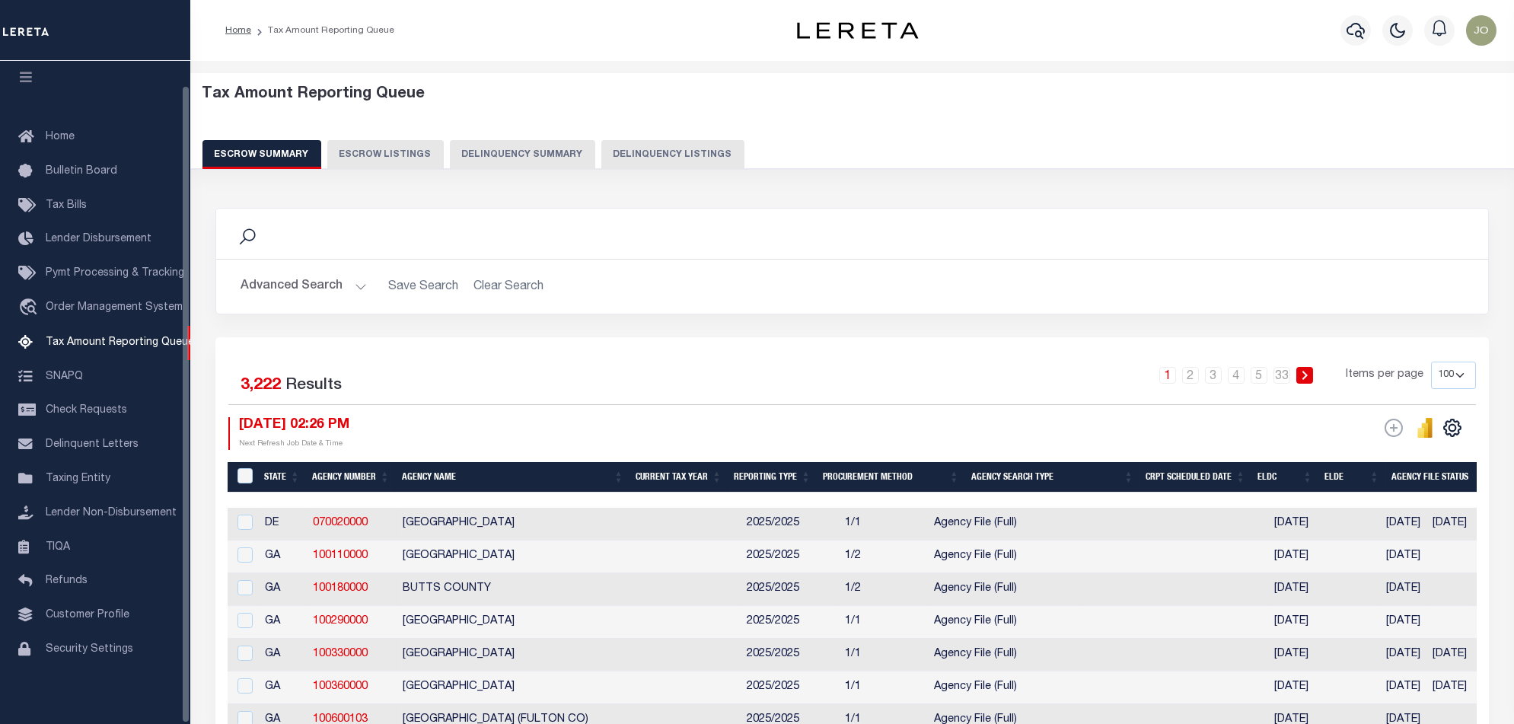
scroll to position [25, 0]
